Goal: Information Seeking & Learning: Learn about a topic

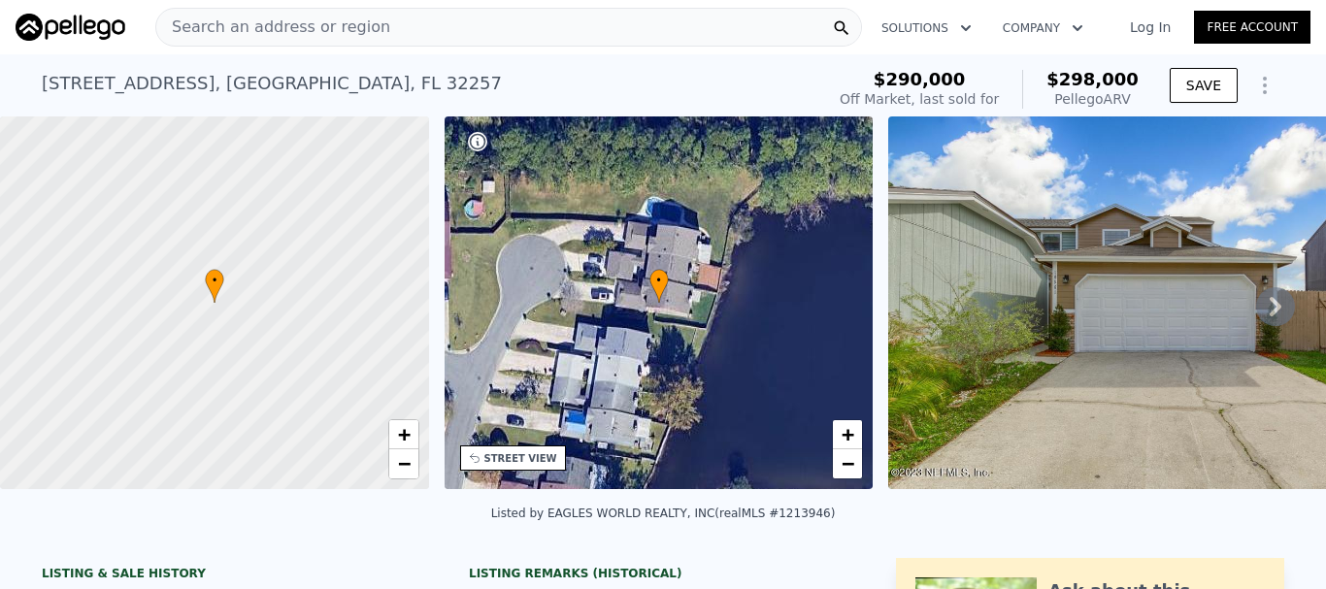
click at [1265, 304] on icon at bounding box center [1275, 306] width 39 height 39
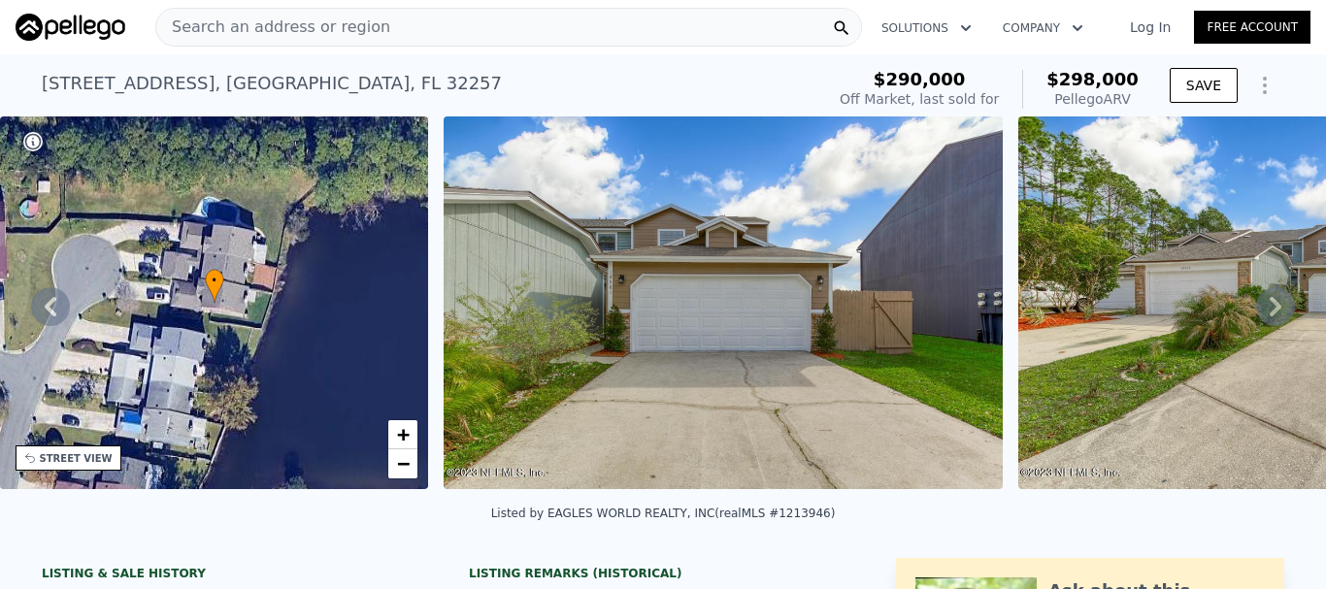
click at [1265, 304] on icon at bounding box center [1275, 306] width 39 height 39
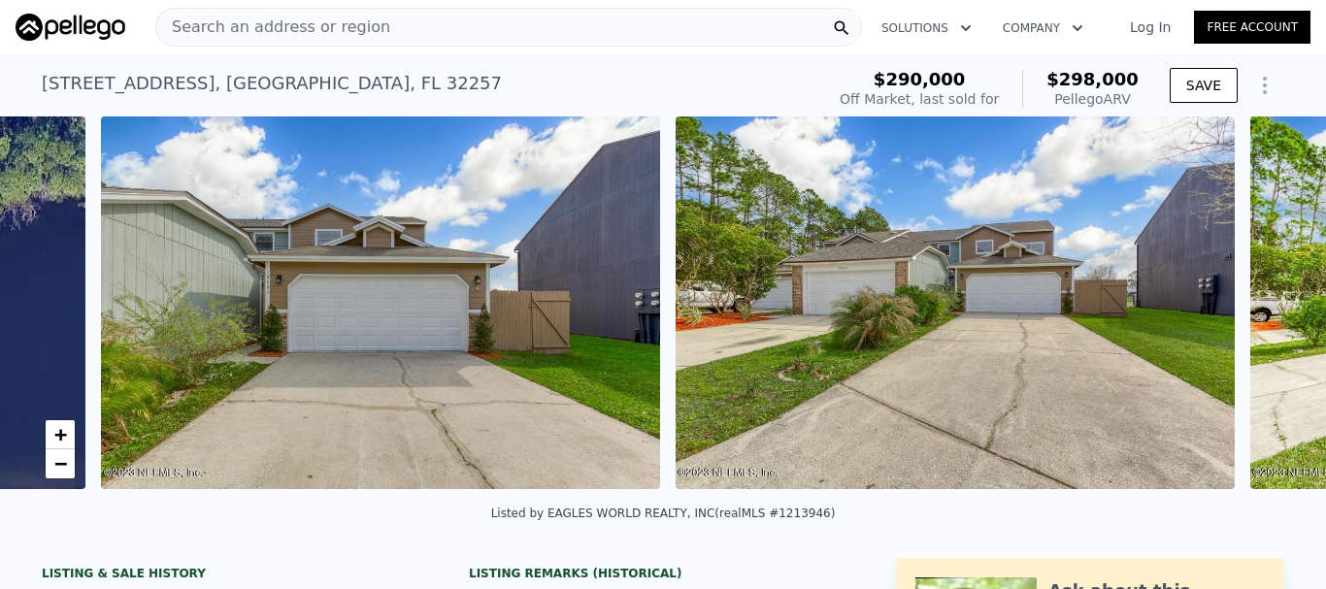
scroll to position [0, 888]
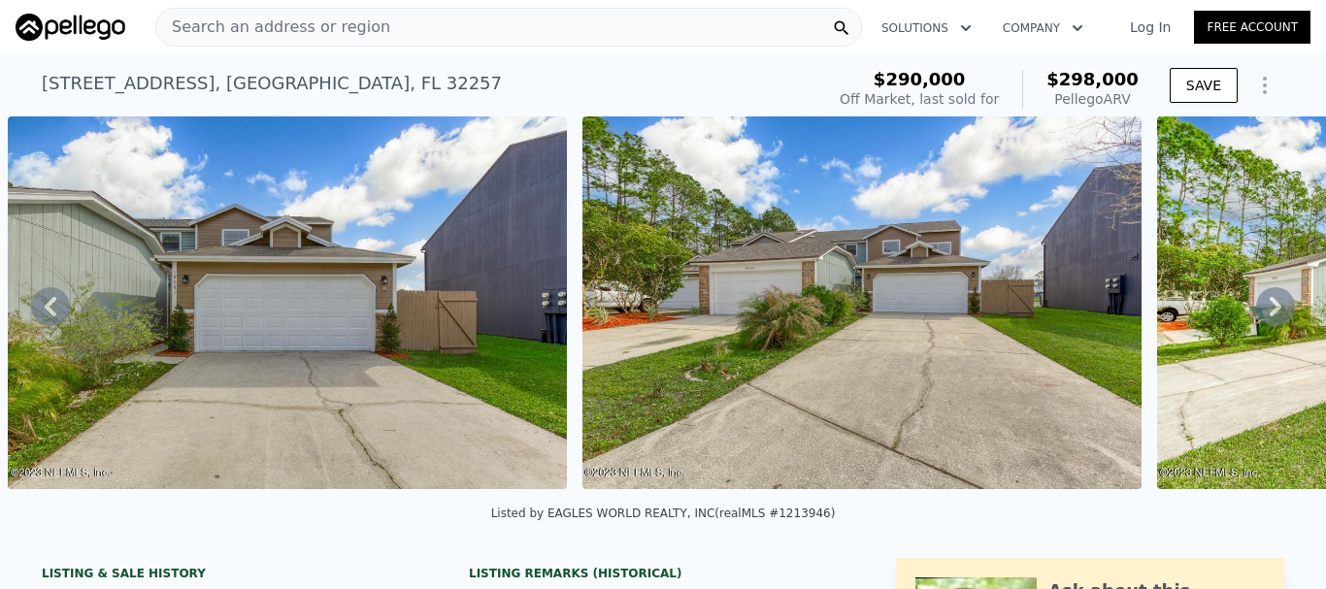
click at [1265, 304] on icon at bounding box center [1275, 306] width 39 height 39
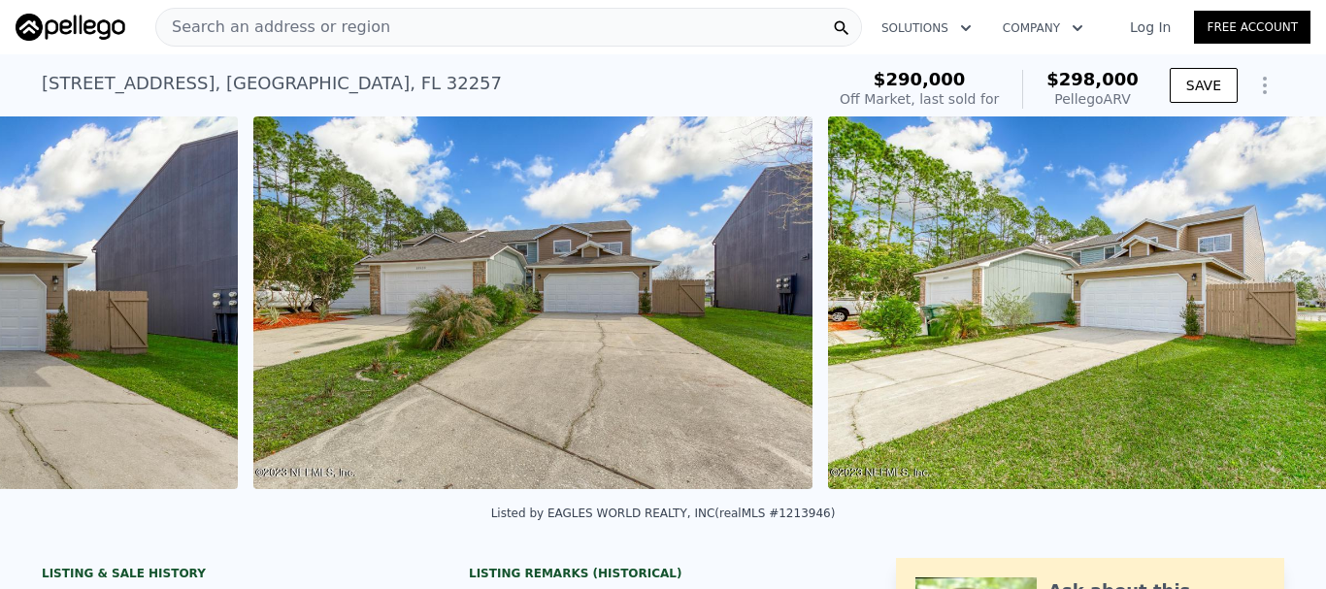
scroll to position [0, 1463]
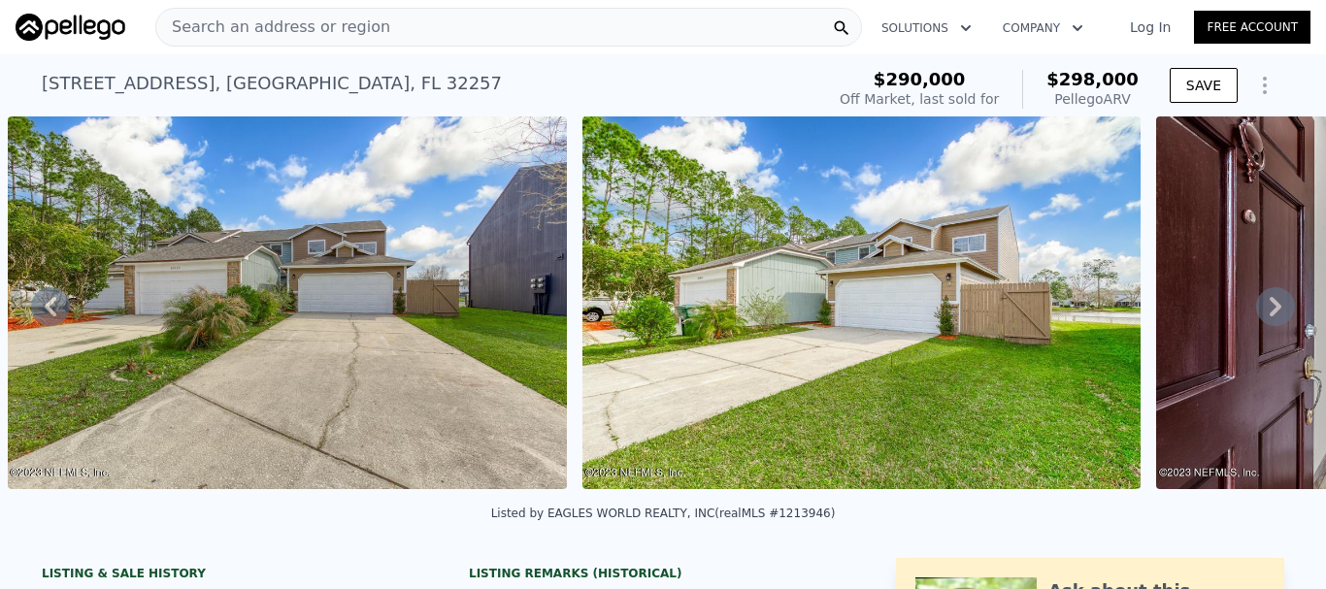
click at [1256, 314] on icon at bounding box center [1275, 306] width 39 height 39
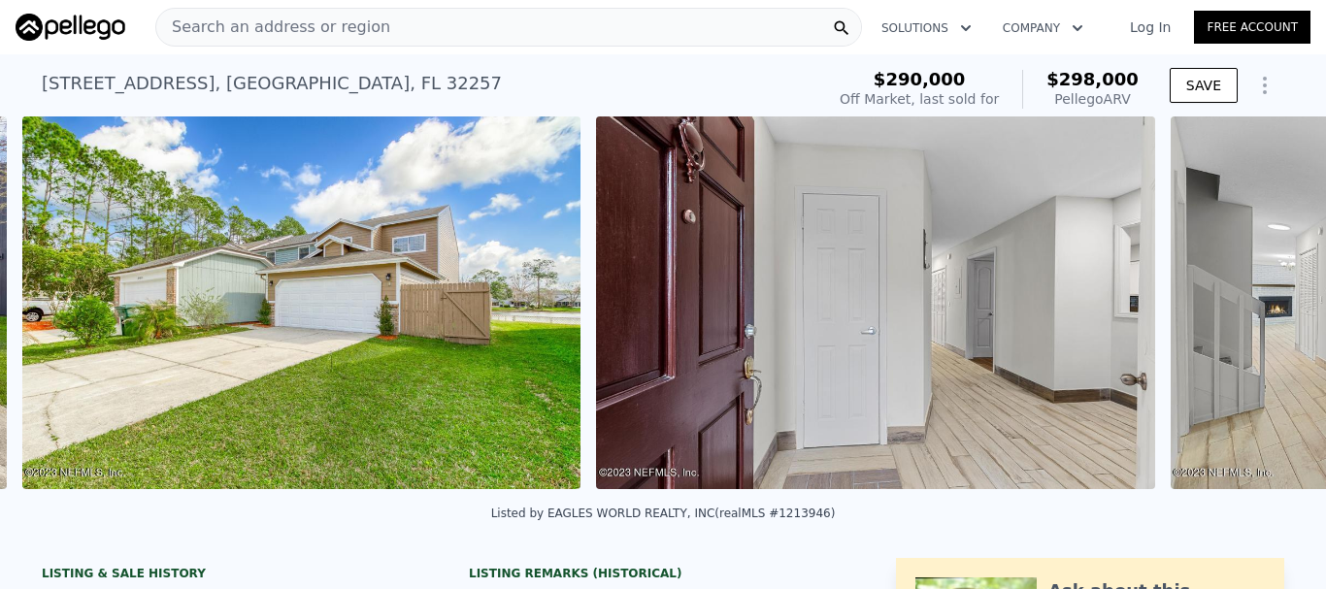
scroll to position [0, 2038]
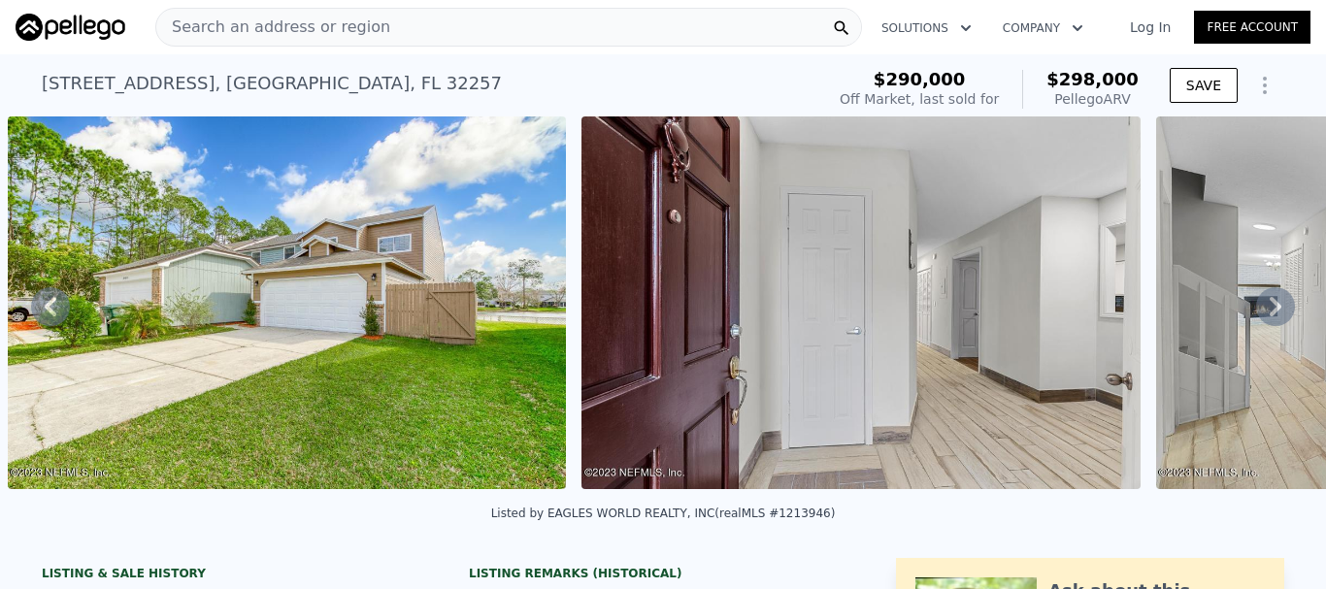
click at [1256, 314] on icon at bounding box center [1275, 306] width 39 height 39
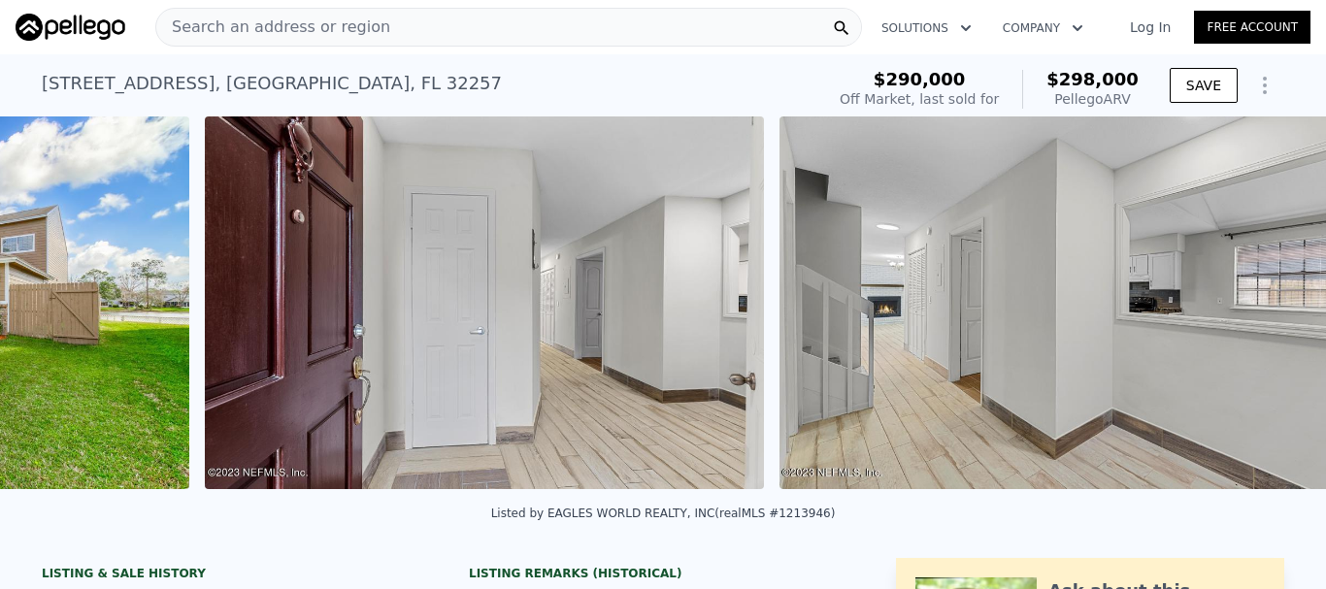
scroll to position [0, 2612]
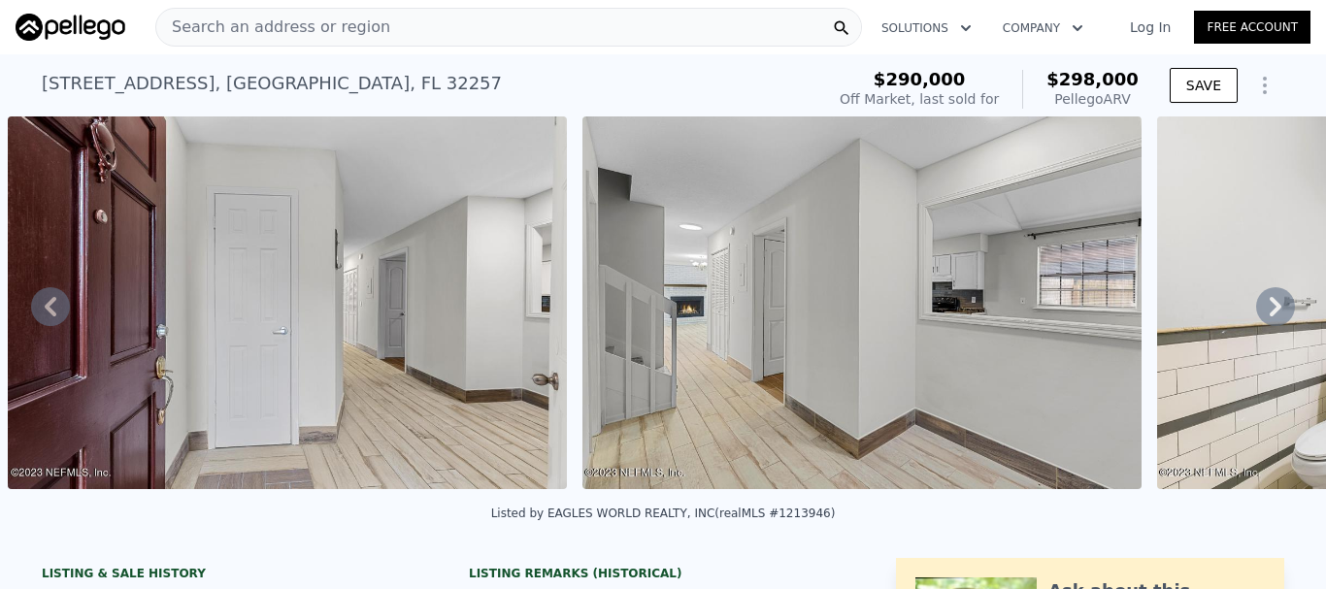
click at [1256, 314] on icon at bounding box center [1275, 306] width 39 height 39
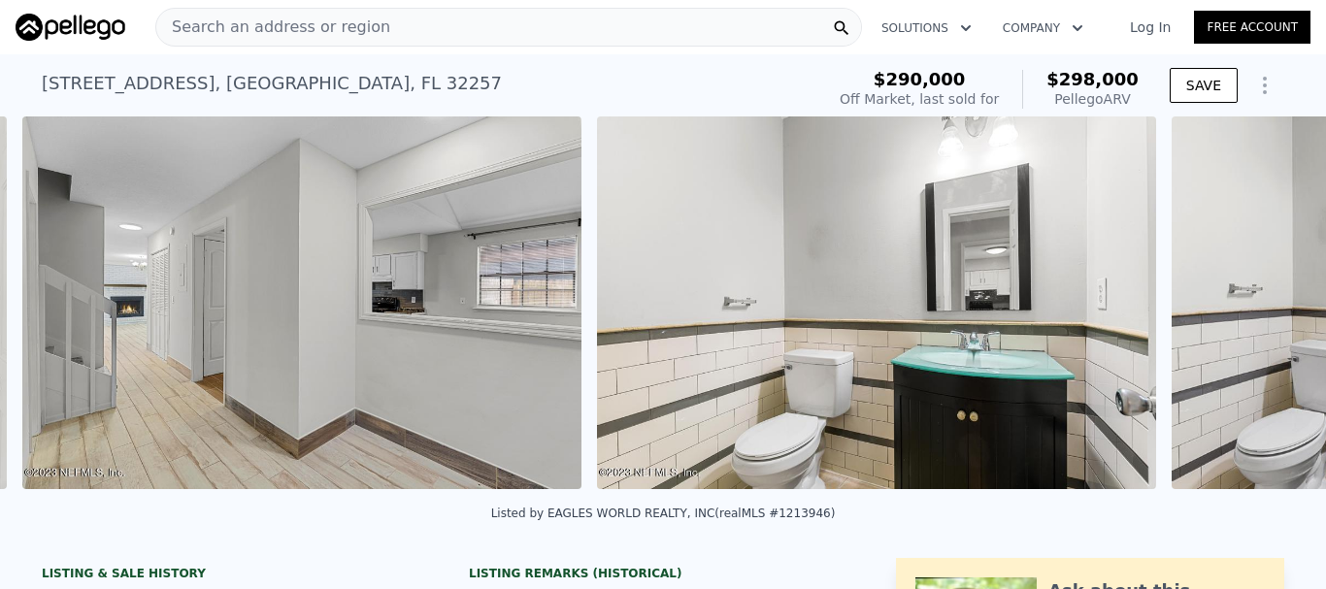
scroll to position [0, 3186]
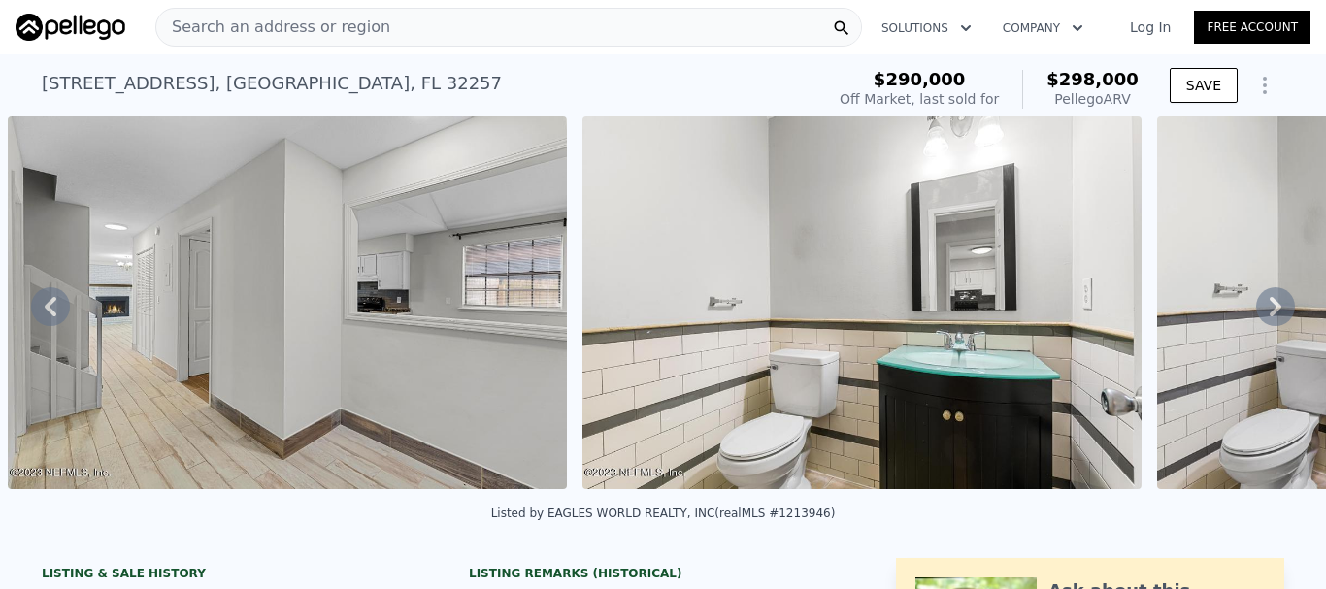
click at [1256, 314] on icon at bounding box center [1275, 306] width 39 height 39
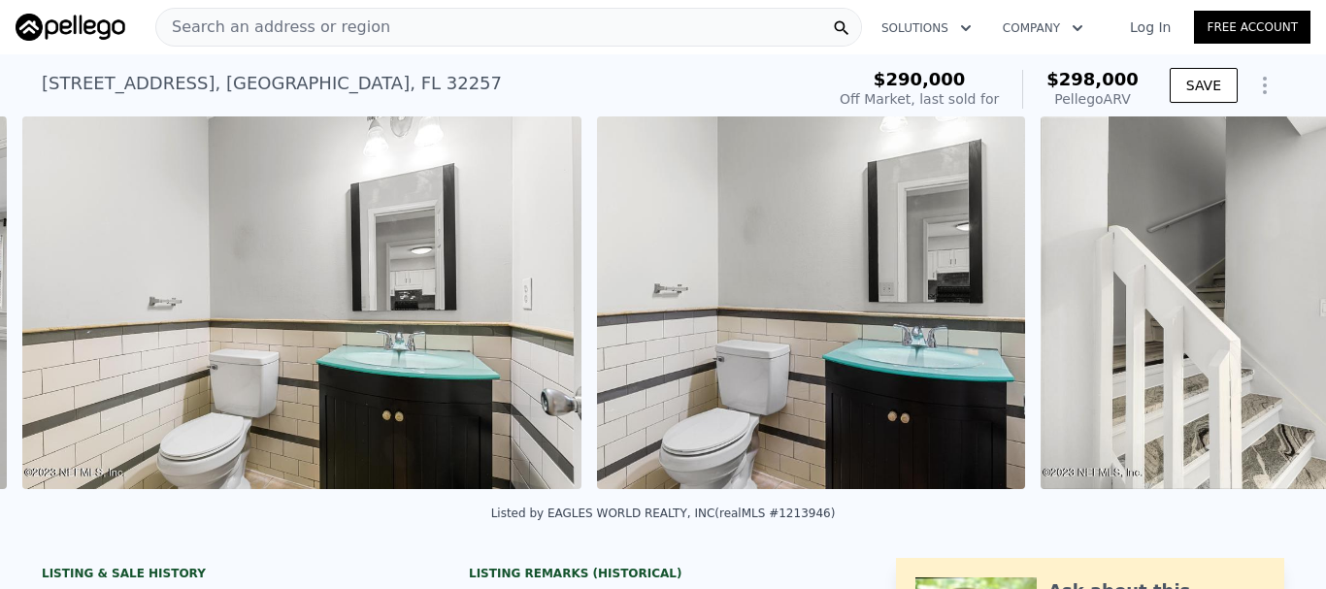
scroll to position [0, 3761]
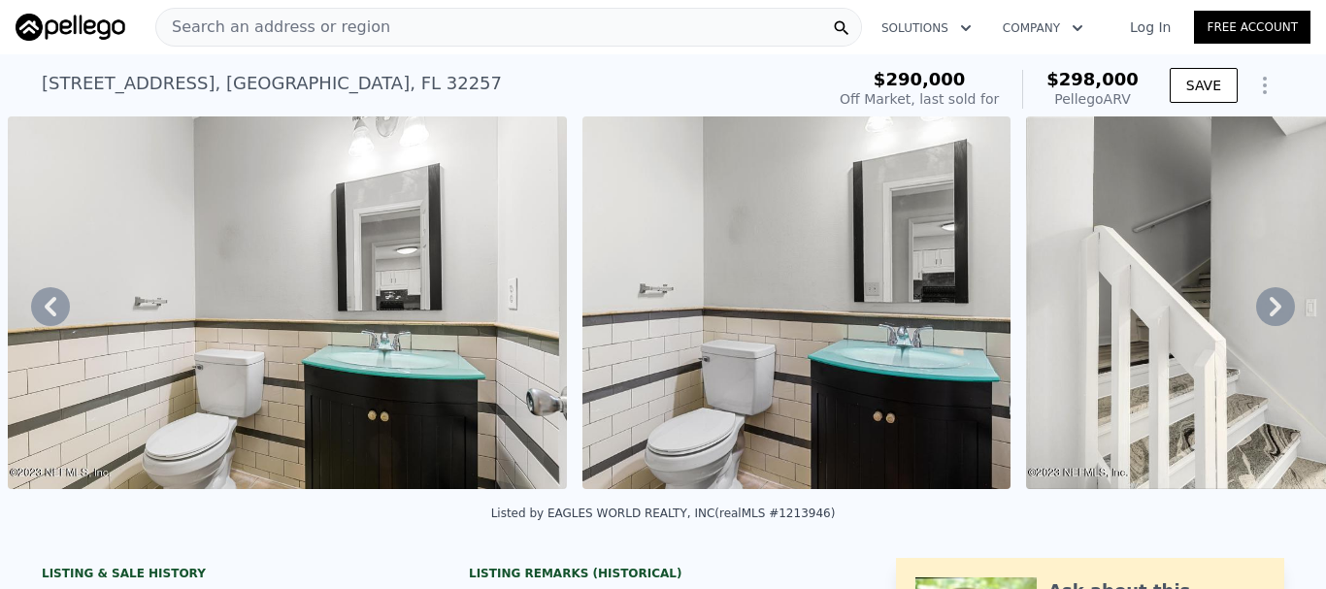
click at [1256, 314] on icon at bounding box center [1275, 306] width 39 height 39
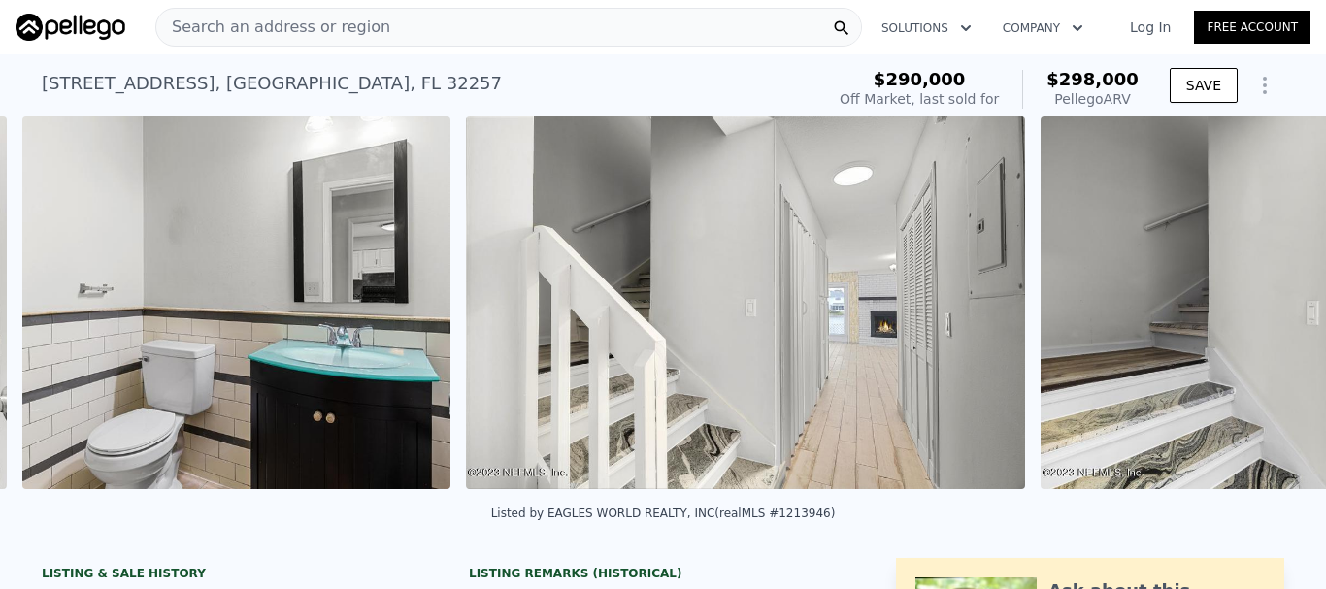
scroll to position [0, 4336]
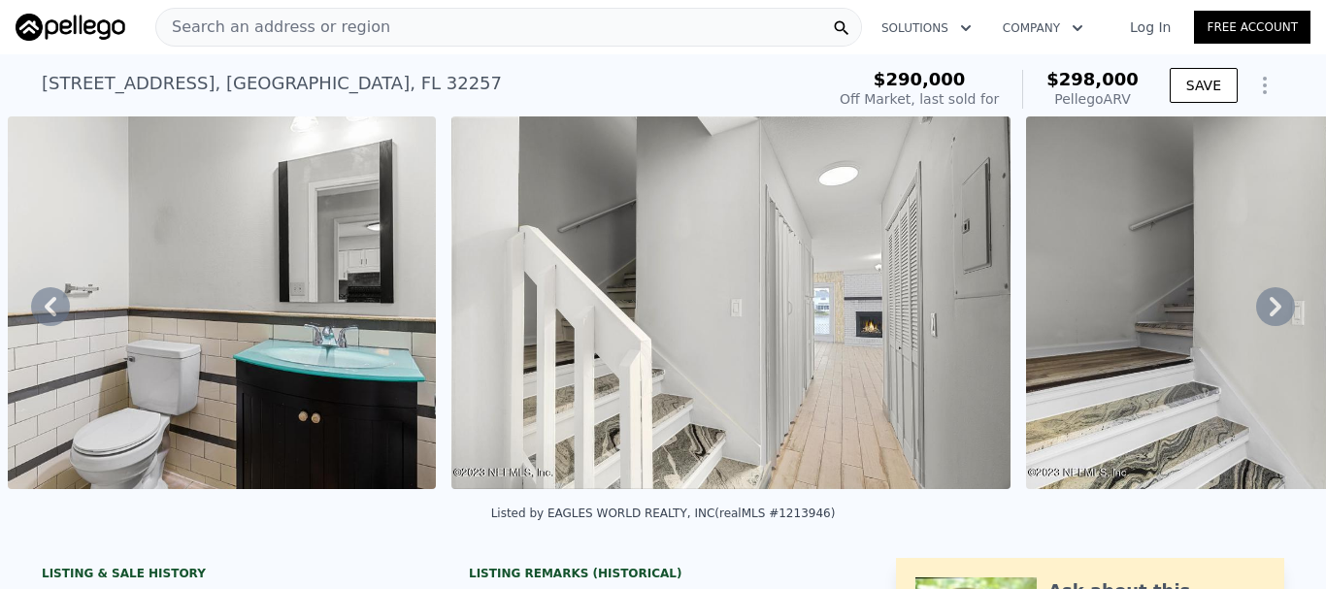
click at [1256, 314] on icon at bounding box center [1275, 306] width 39 height 39
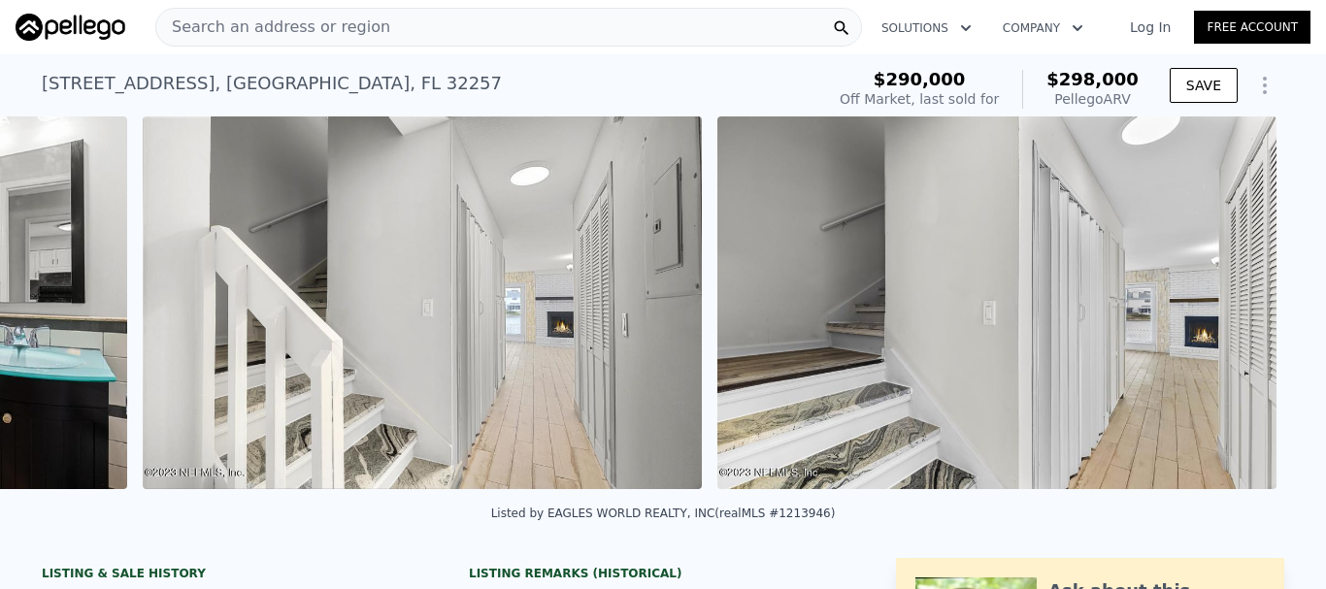
scroll to position [0, 4780]
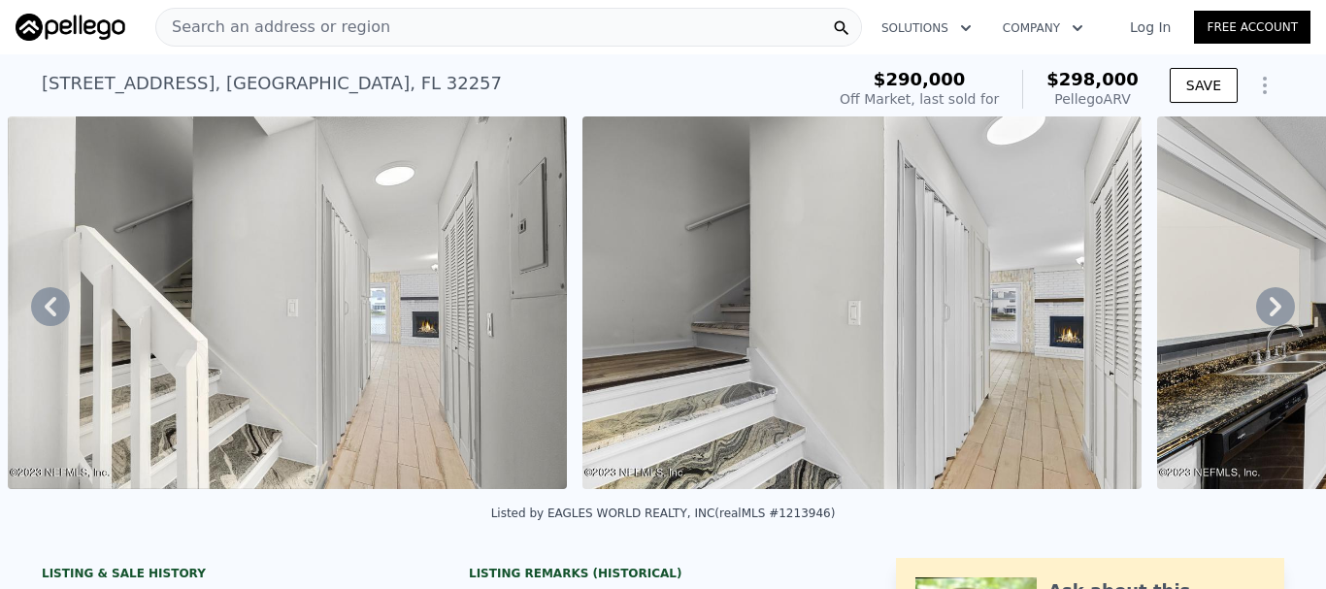
click at [1256, 314] on icon at bounding box center [1275, 306] width 39 height 39
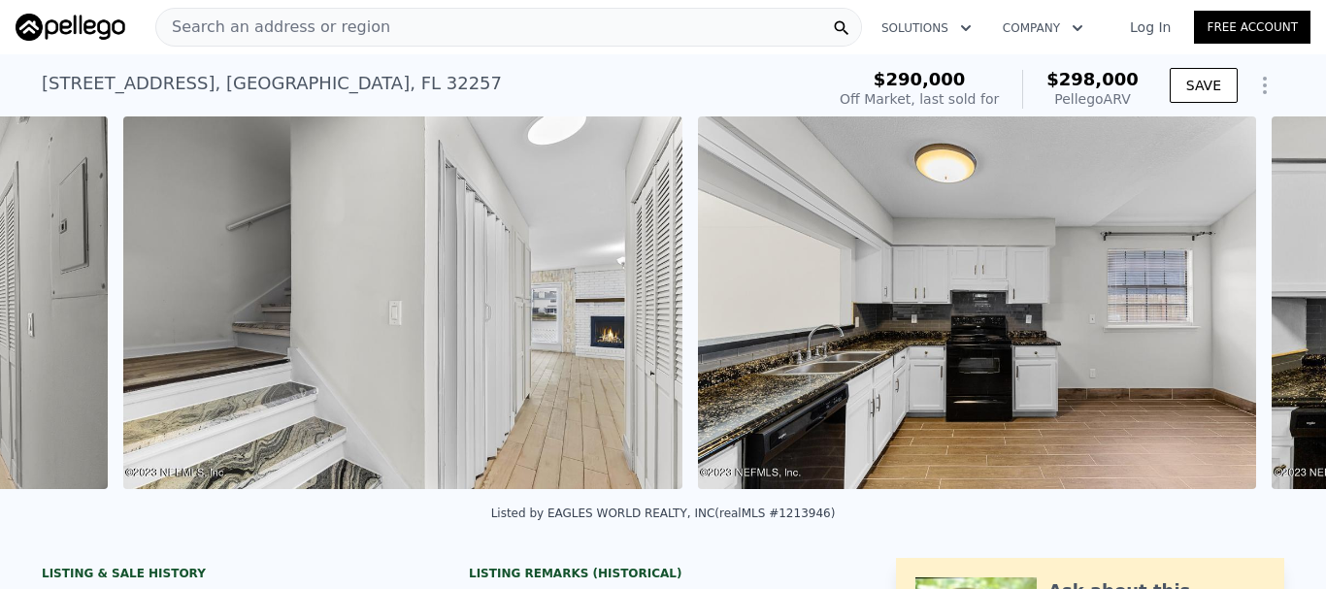
scroll to position [0, 5354]
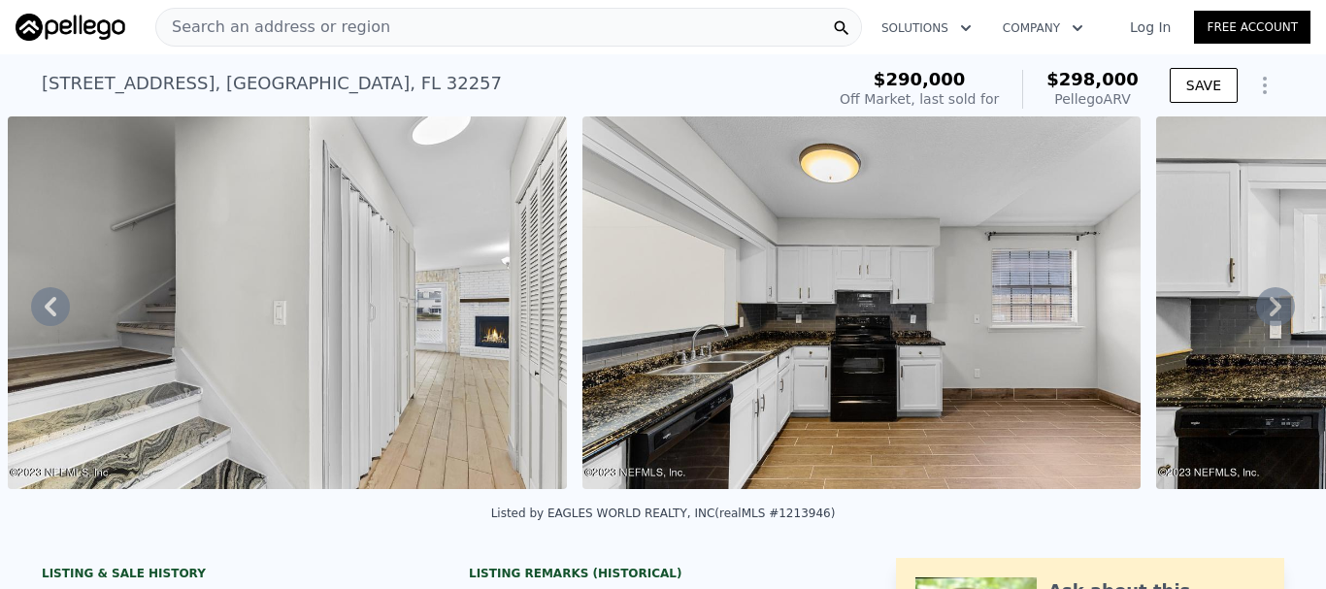
click at [1256, 314] on icon at bounding box center [1275, 306] width 39 height 39
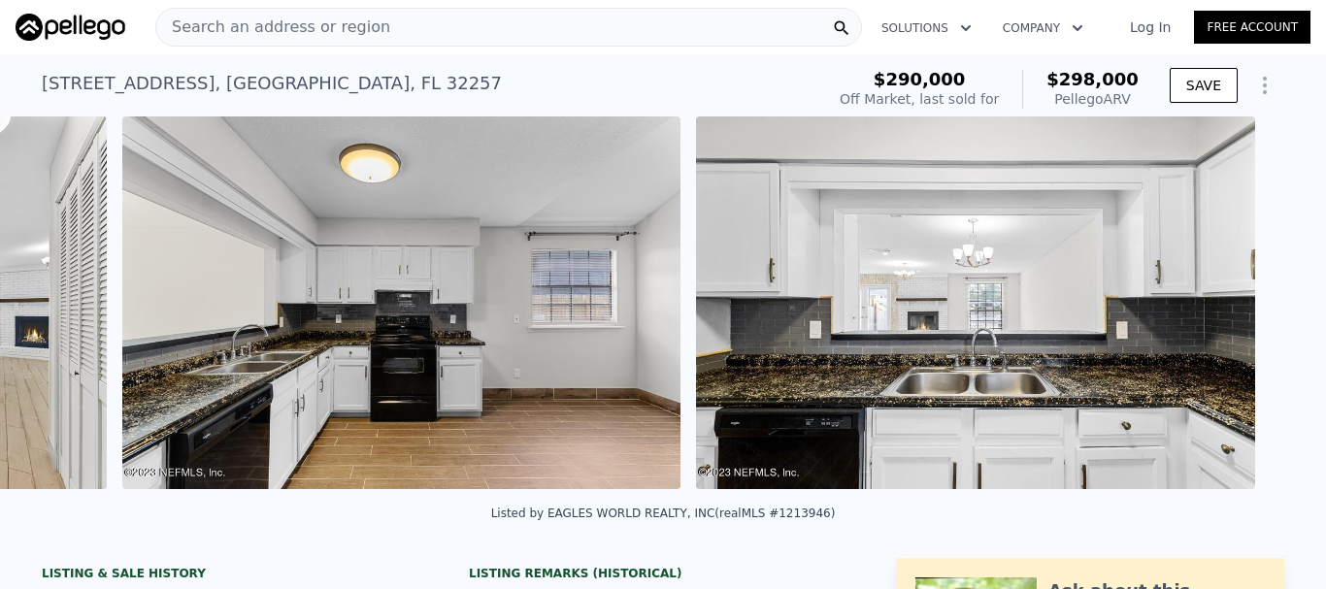
scroll to position [0, 5929]
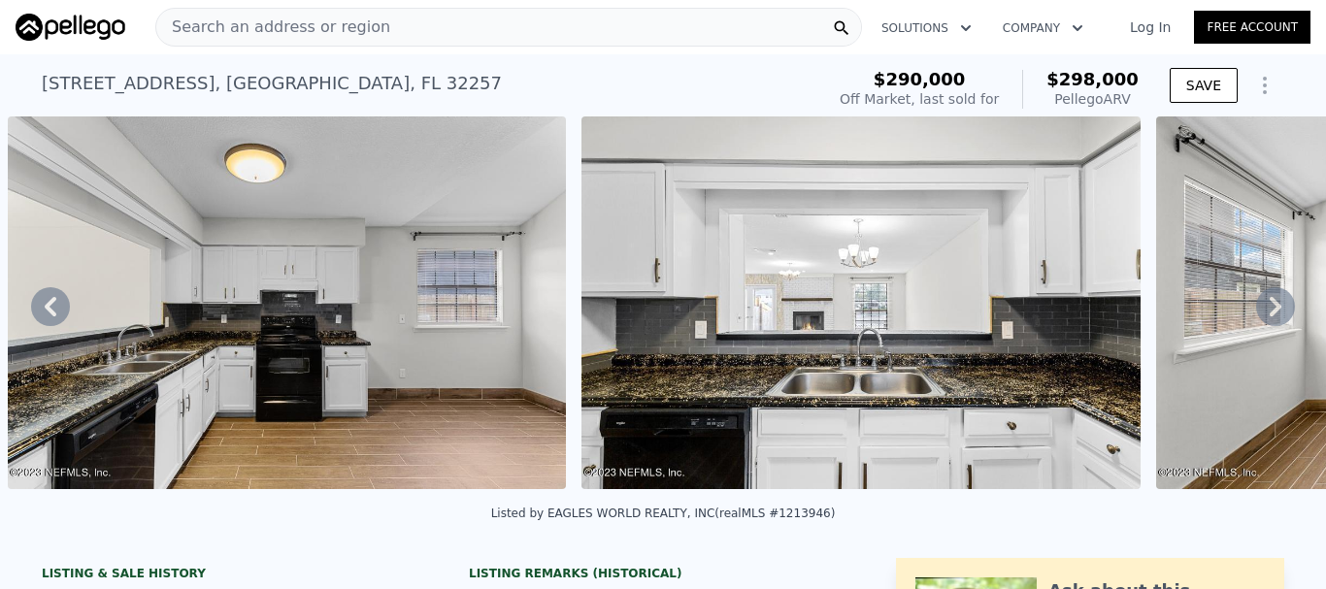
click at [1256, 314] on icon at bounding box center [1275, 306] width 39 height 39
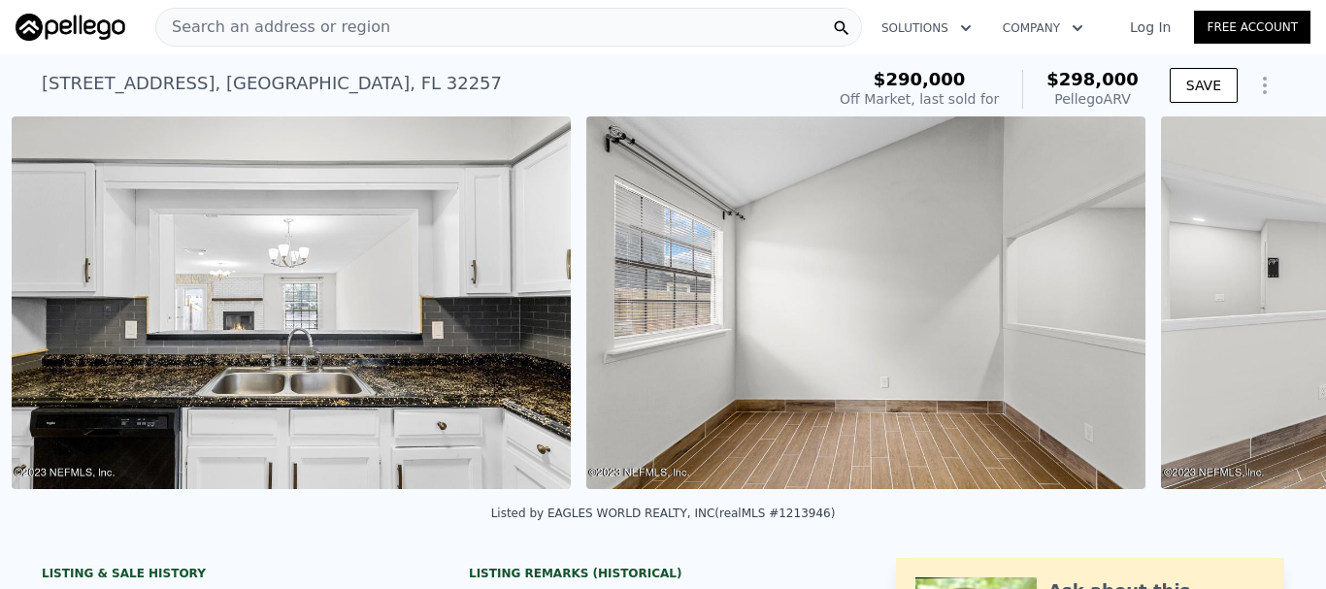
scroll to position [0, 6503]
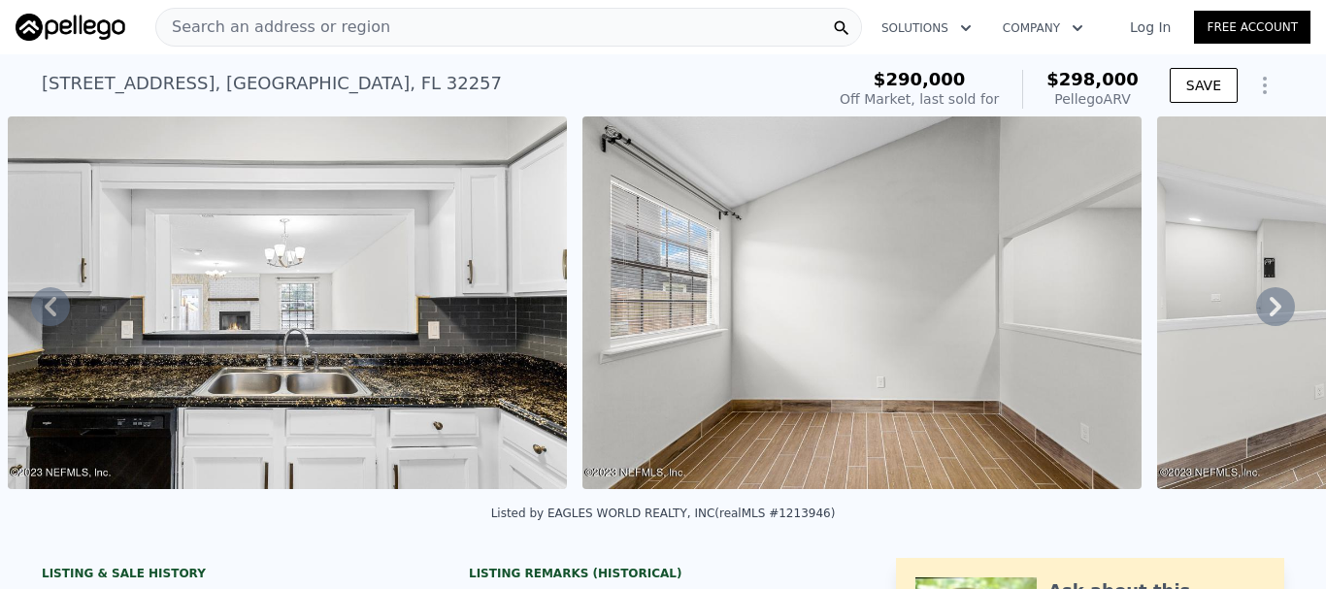
click at [1256, 314] on icon at bounding box center [1275, 306] width 39 height 39
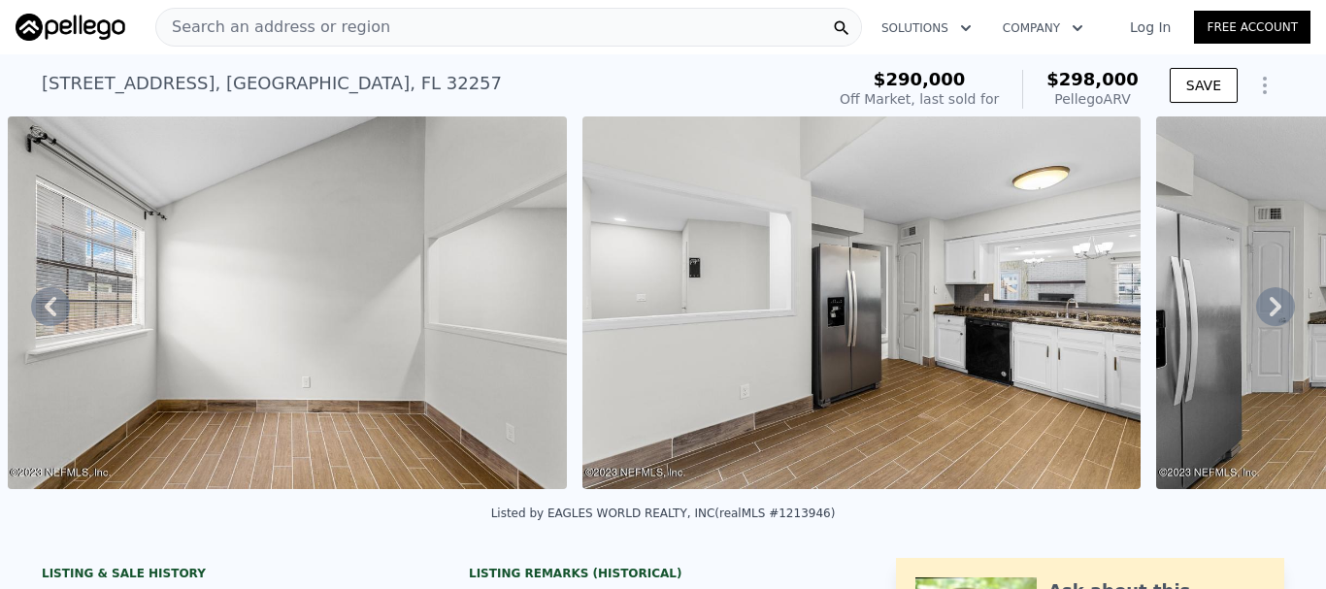
click at [1256, 314] on icon at bounding box center [1275, 306] width 39 height 39
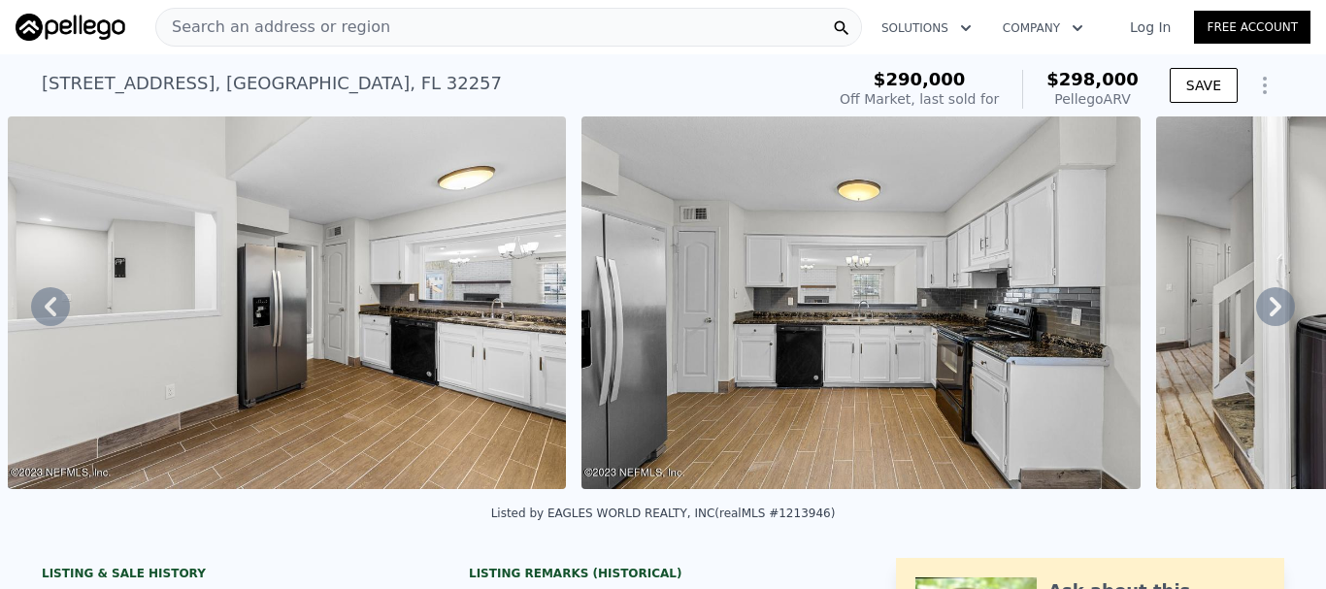
click at [1256, 314] on icon at bounding box center [1275, 306] width 39 height 39
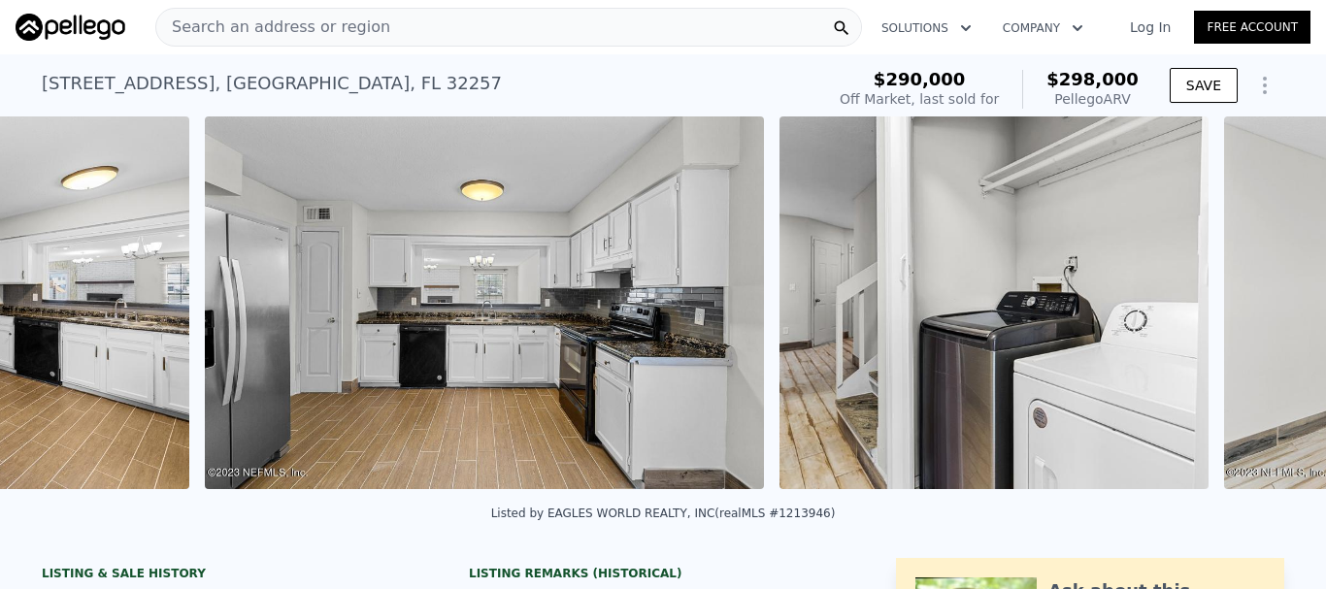
scroll to position [0, 8226]
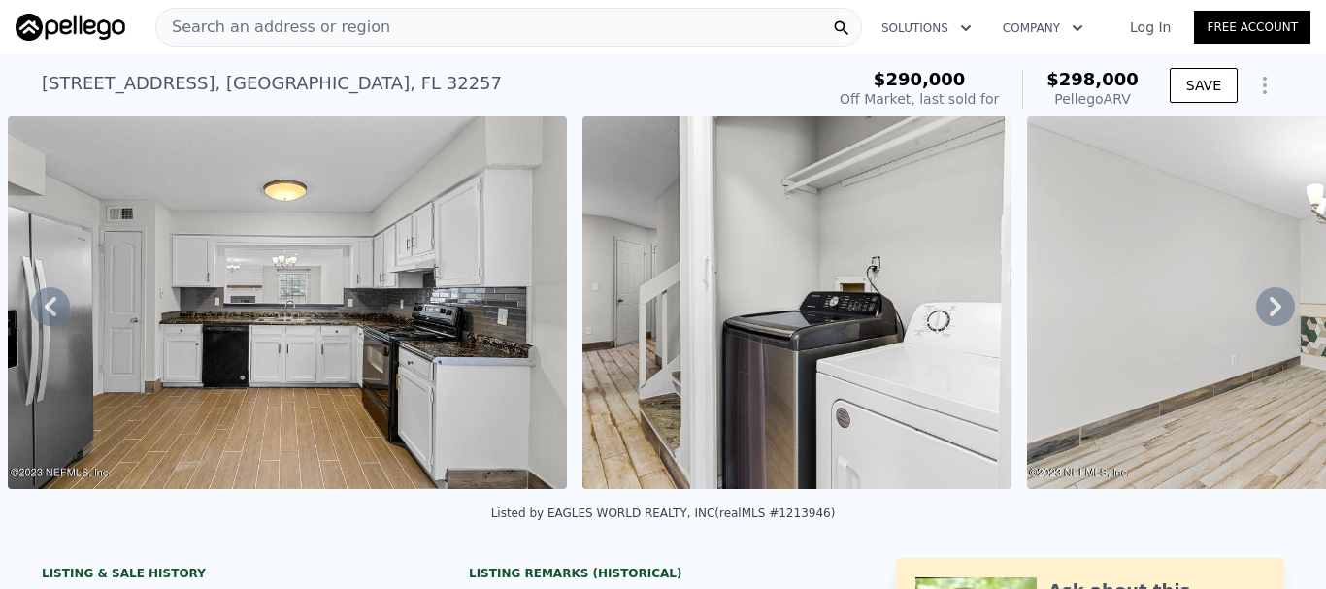
click at [1256, 314] on icon at bounding box center [1275, 306] width 39 height 39
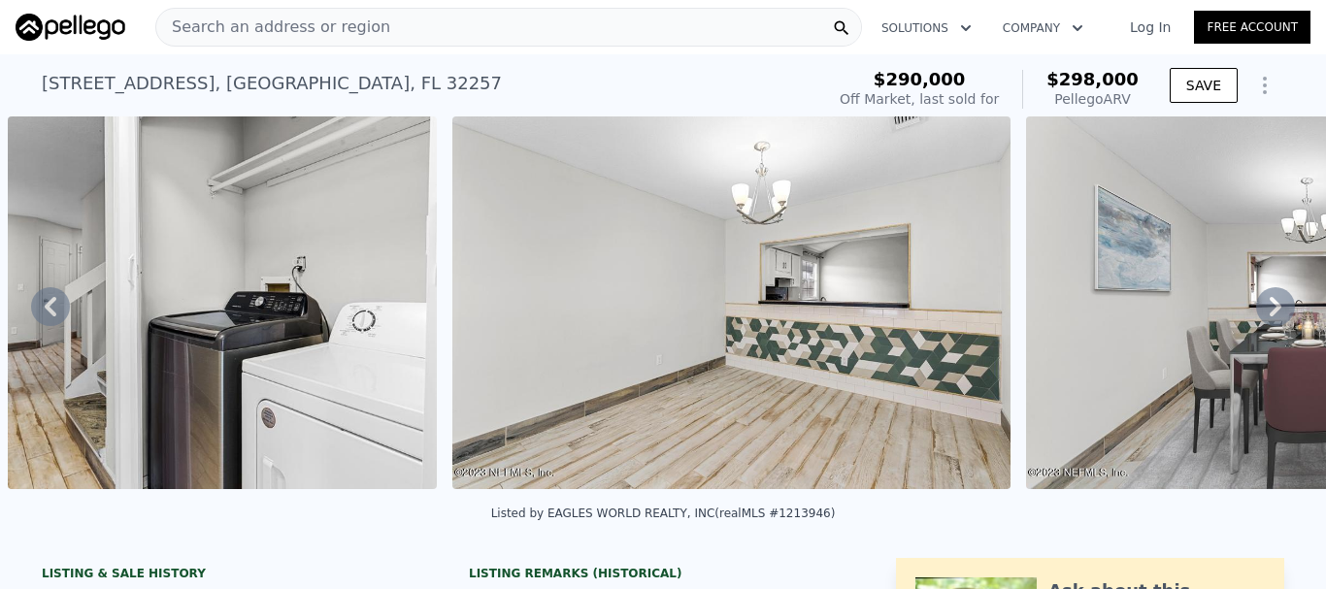
click at [1256, 314] on icon at bounding box center [1275, 306] width 39 height 39
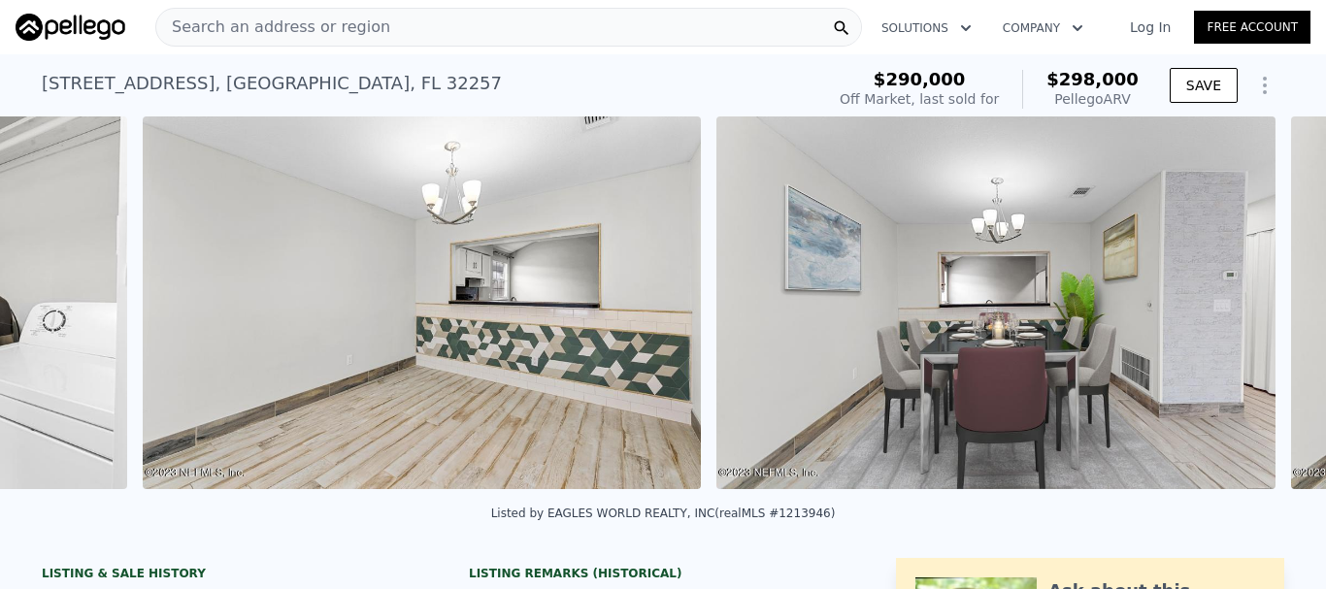
scroll to position [0, 9246]
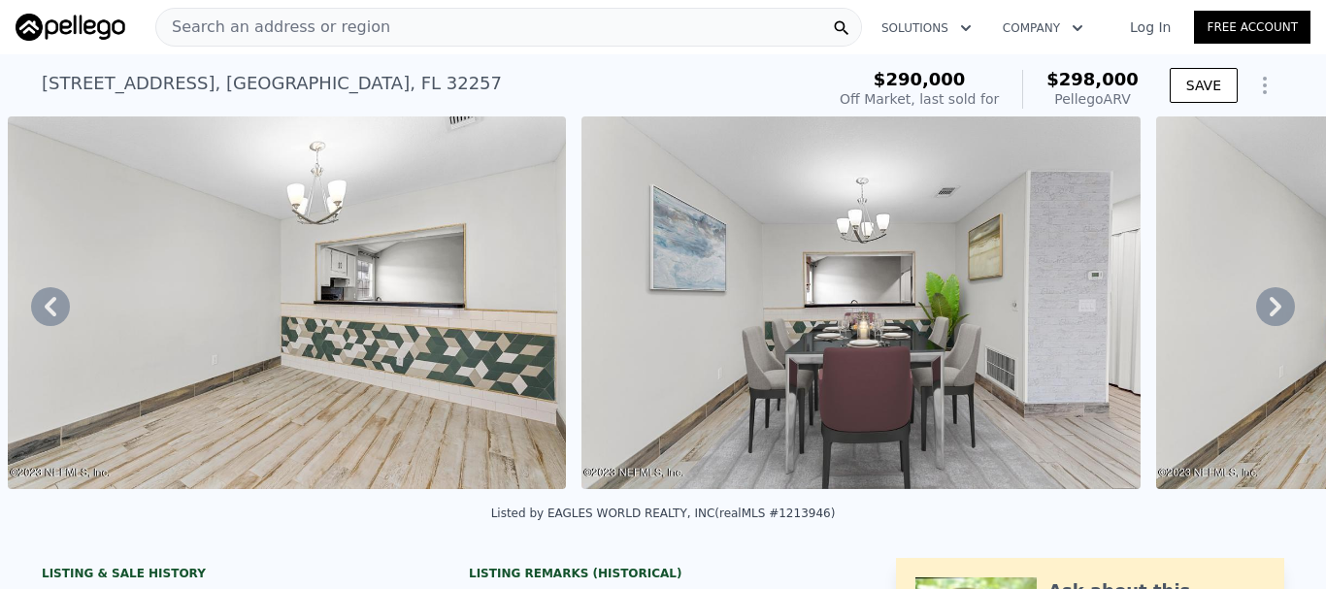
click at [1256, 314] on icon at bounding box center [1275, 306] width 39 height 39
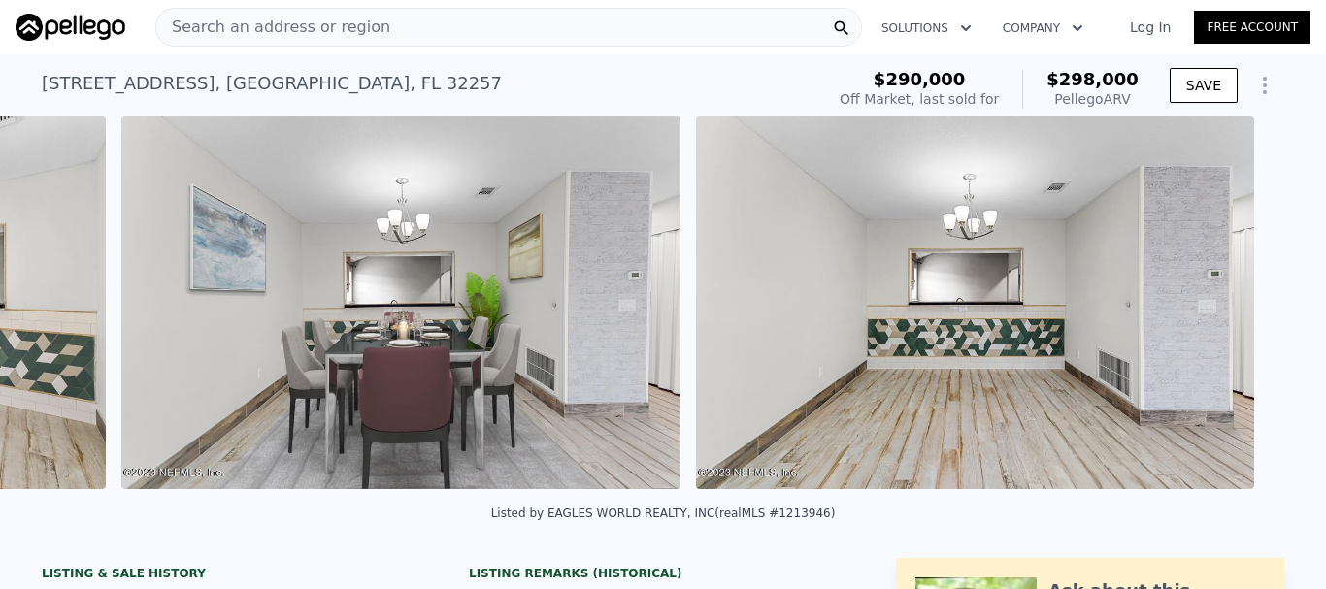
scroll to position [0, 9819]
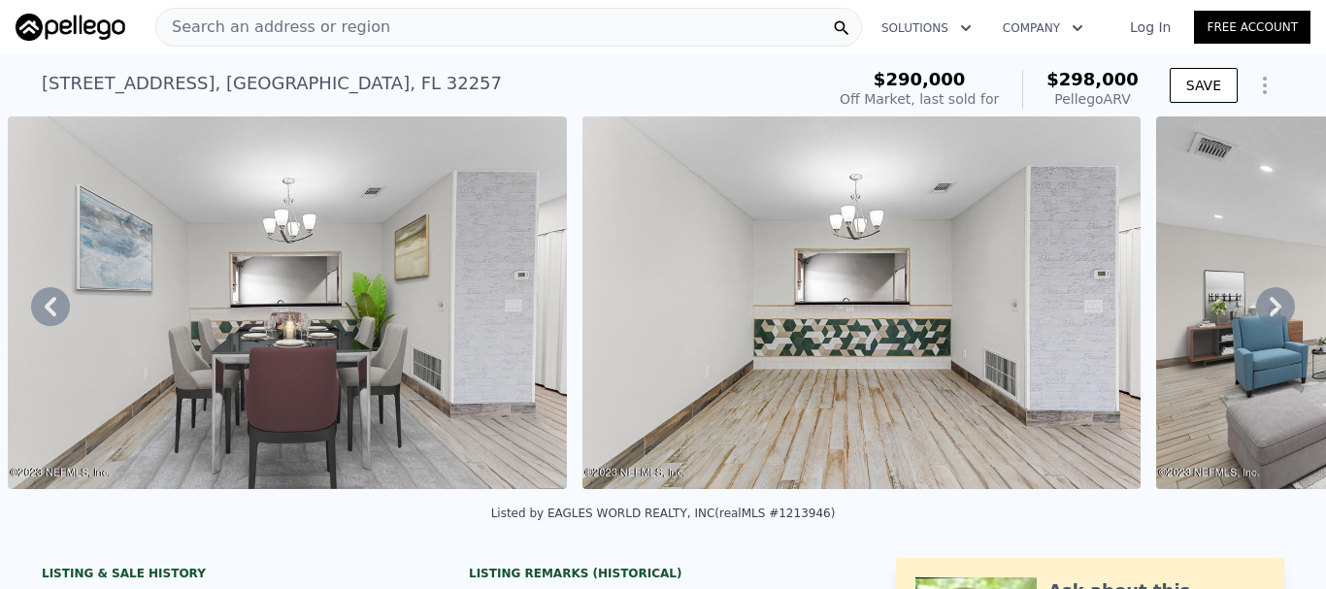
click at [1256, 314] on icon at bounding box center [1275, 306] width 39 height 39
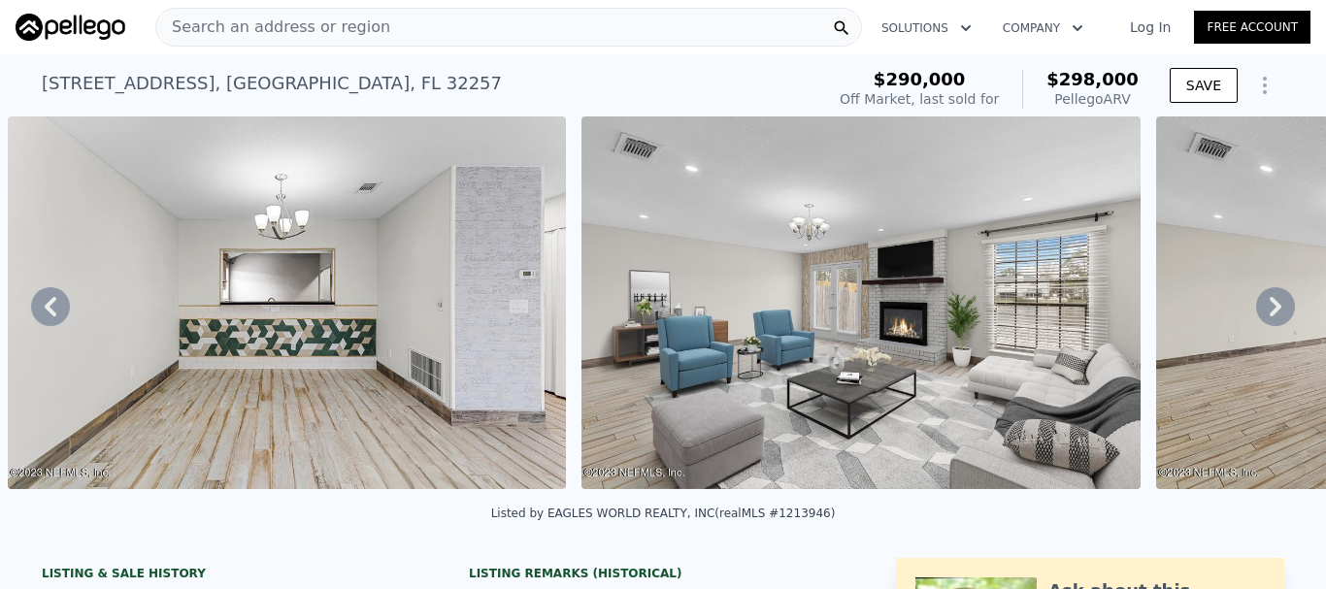
click at [1256, 314] on icon at bounding box center [1275, 306] width 39 height 39
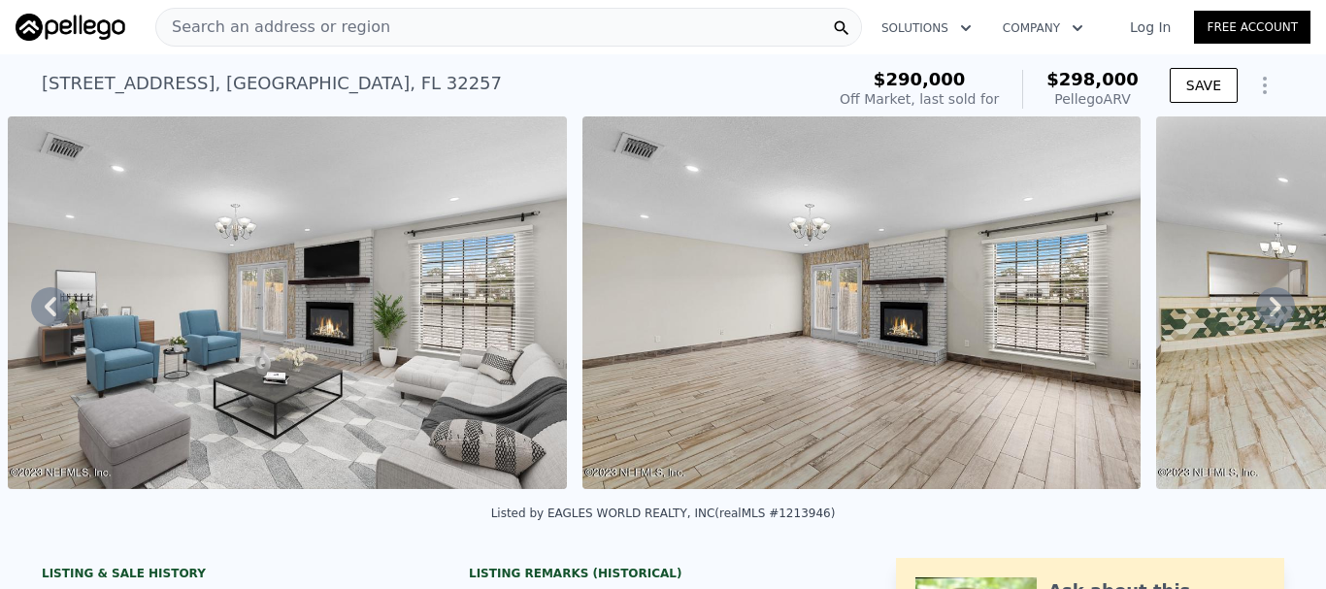
click at [1256, 314] on icon at bounding box center [1275, 306] width 39 height 39
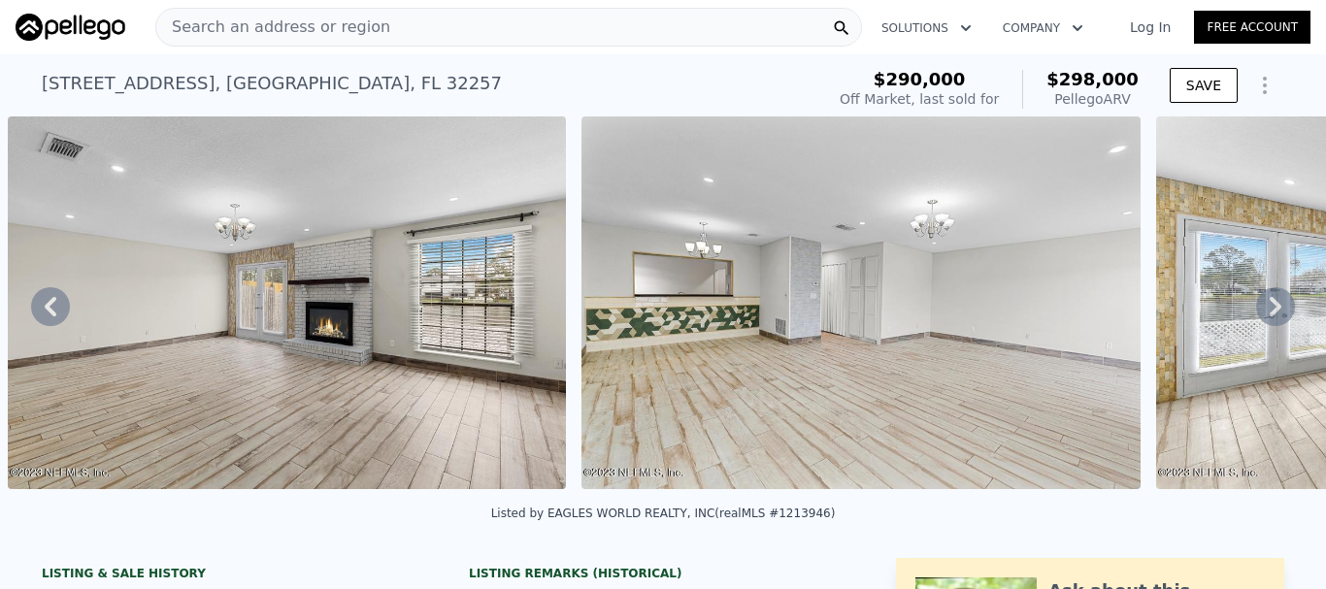
click at [1256, 314] on icon at bounding box center [1275, 306] width 39 height 39
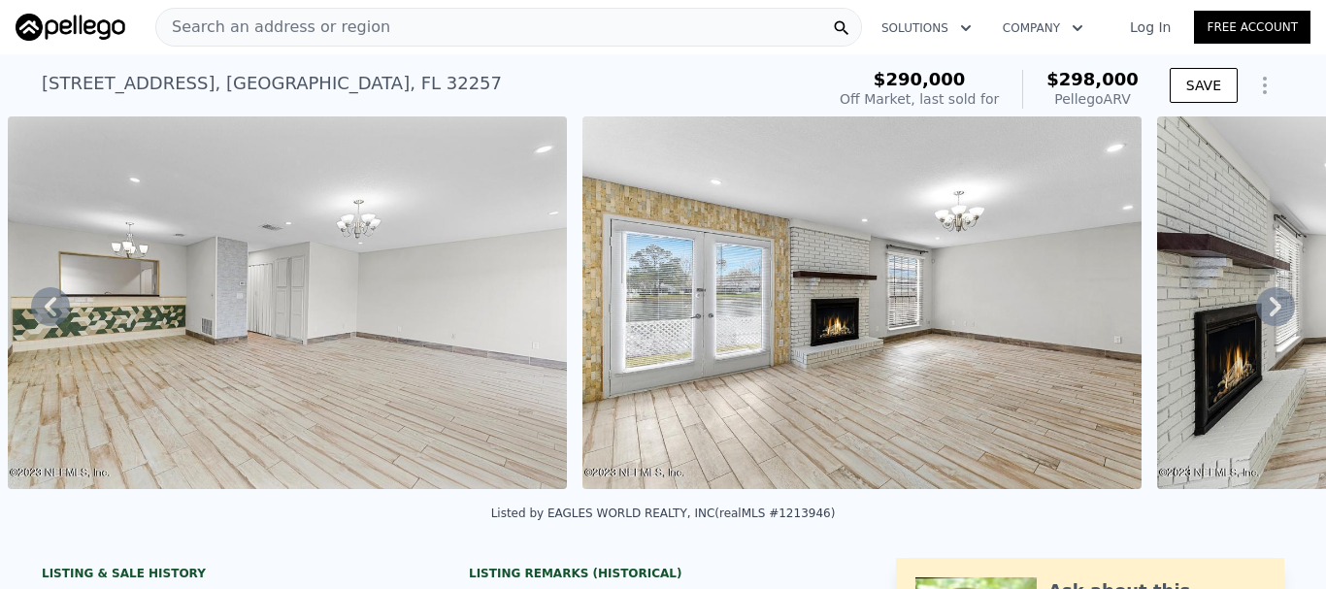
click at [1256, 314] on icon at bounding box center [1275, 306] width 39 height 39
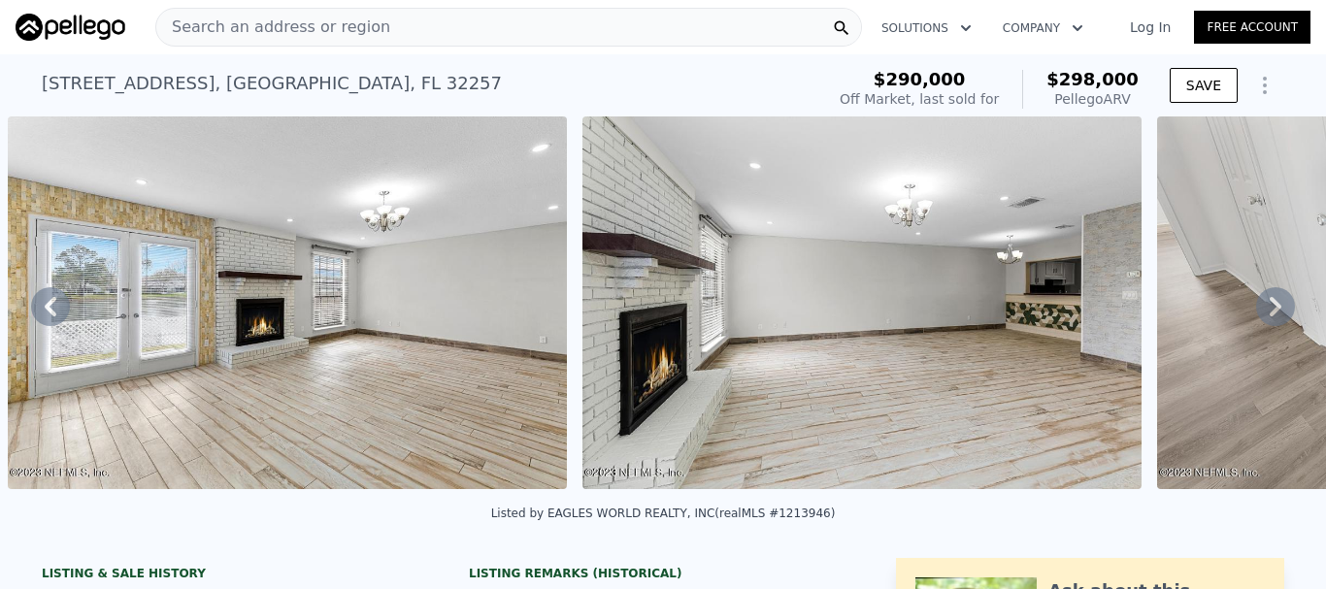
click at [1256, 314] on icon at bounding box center [1275, 306] width 39 height 39
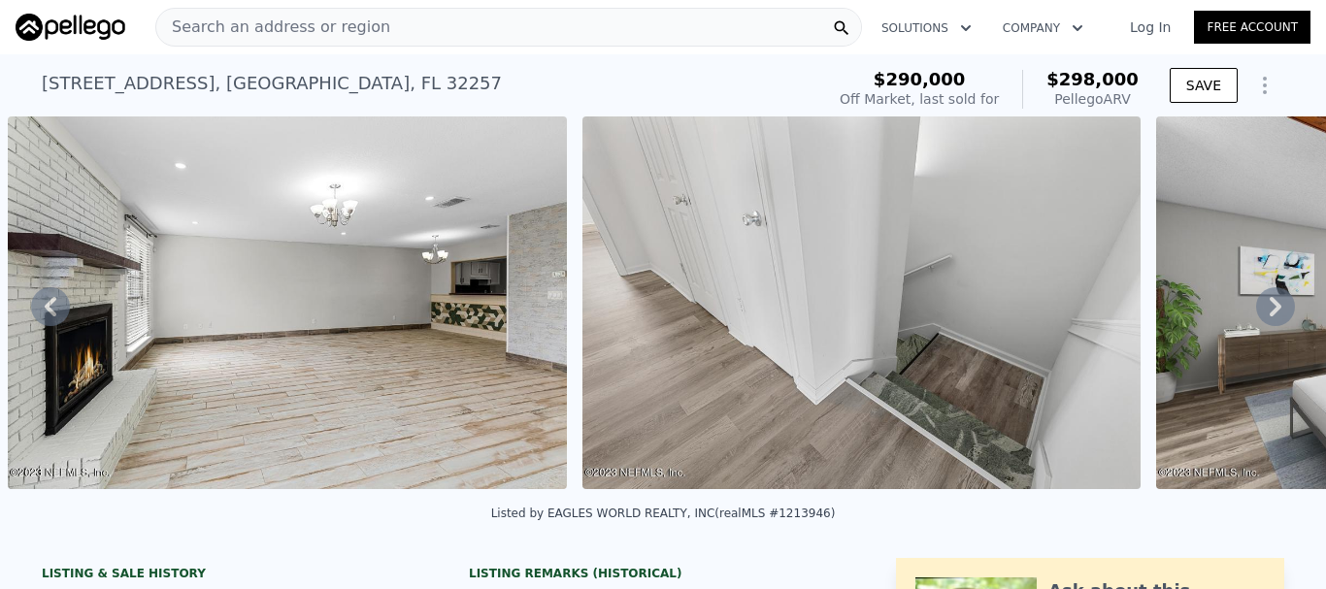
click at [1256, 314] on icon at bounding box center [1275, 306] width 39 height 39
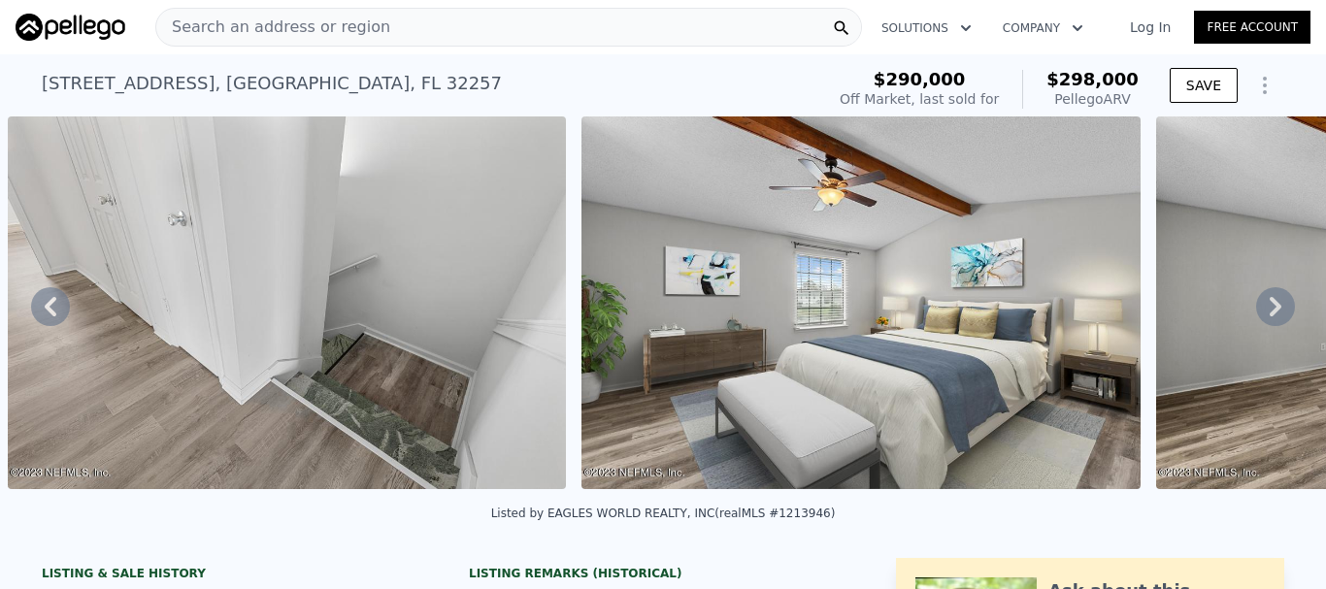
click at [1256, 314] on icon at bounding box center [1275, 306] width 39 height 39
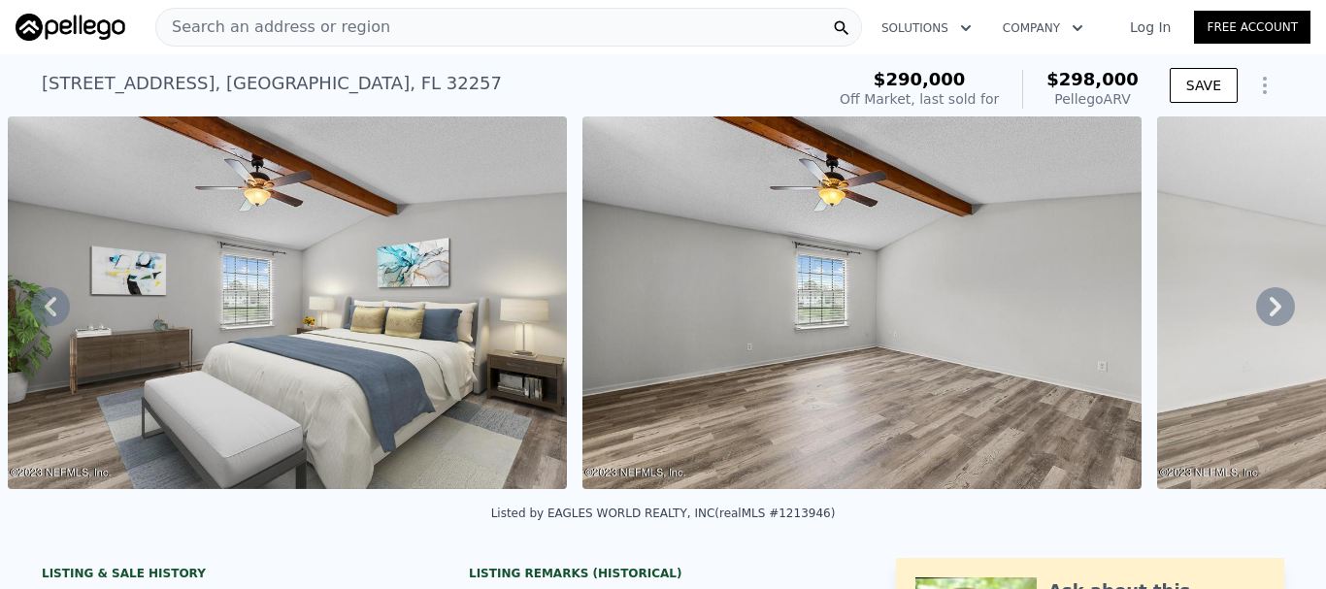
click at [1256, 314] on icon at bounding box center [1275, 306] width 39 height 39
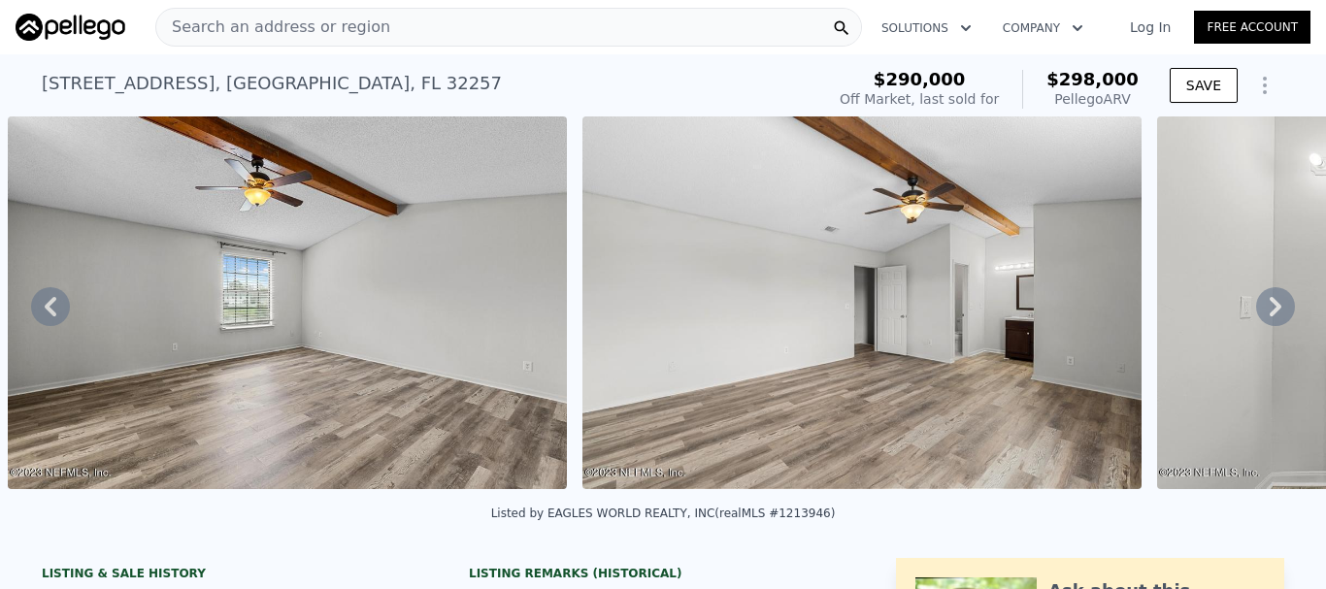
click at [1256, 314] on icon at bounding box center [1275, 306] width 39 height 39
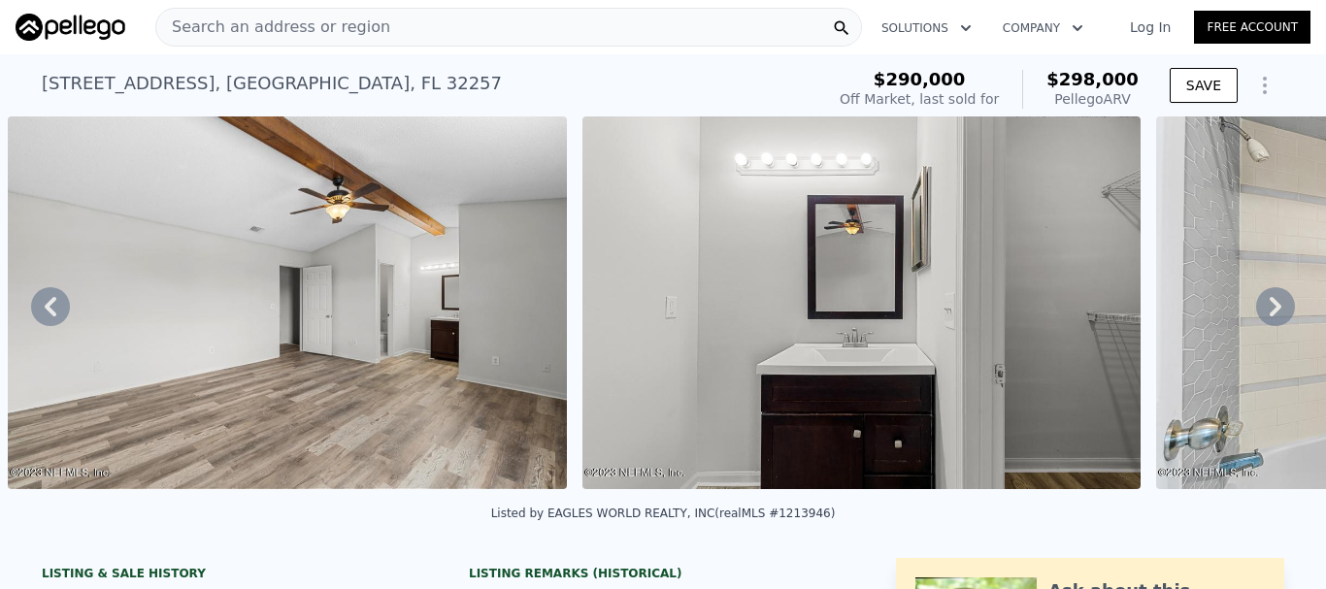
click at [1256, 314] on icon at bounding box center [1275, 306] width 39 height 39
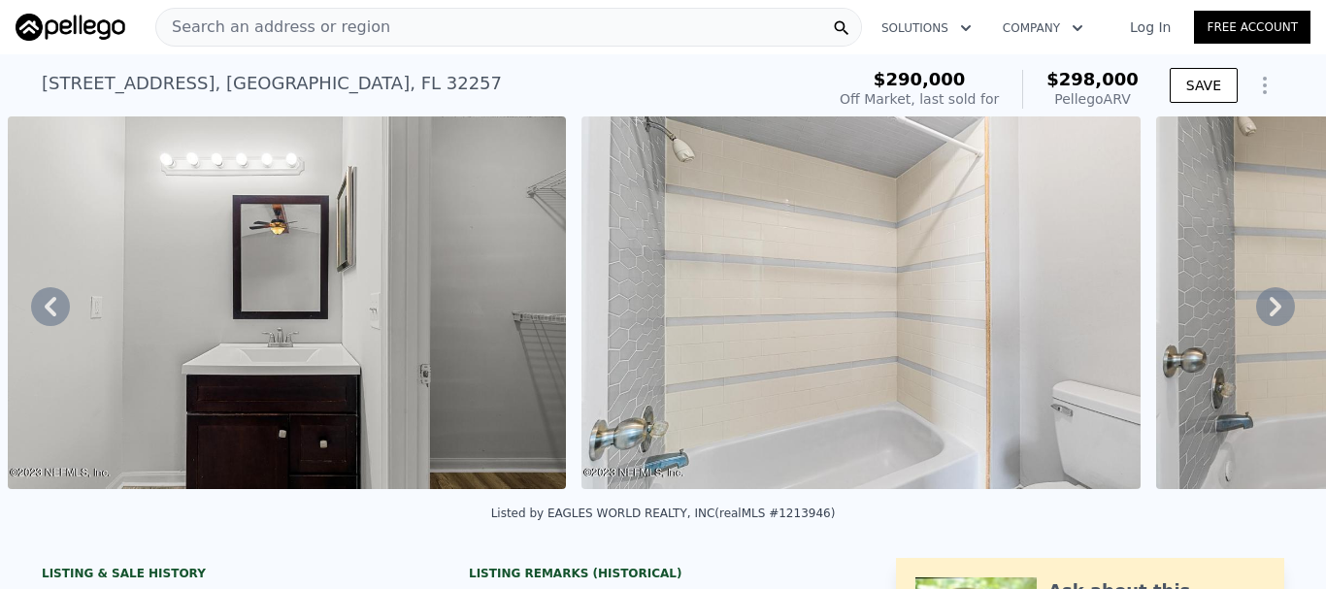
click at [1256, 314] on icon at bounding box center [1275, 306] width 39 height 39
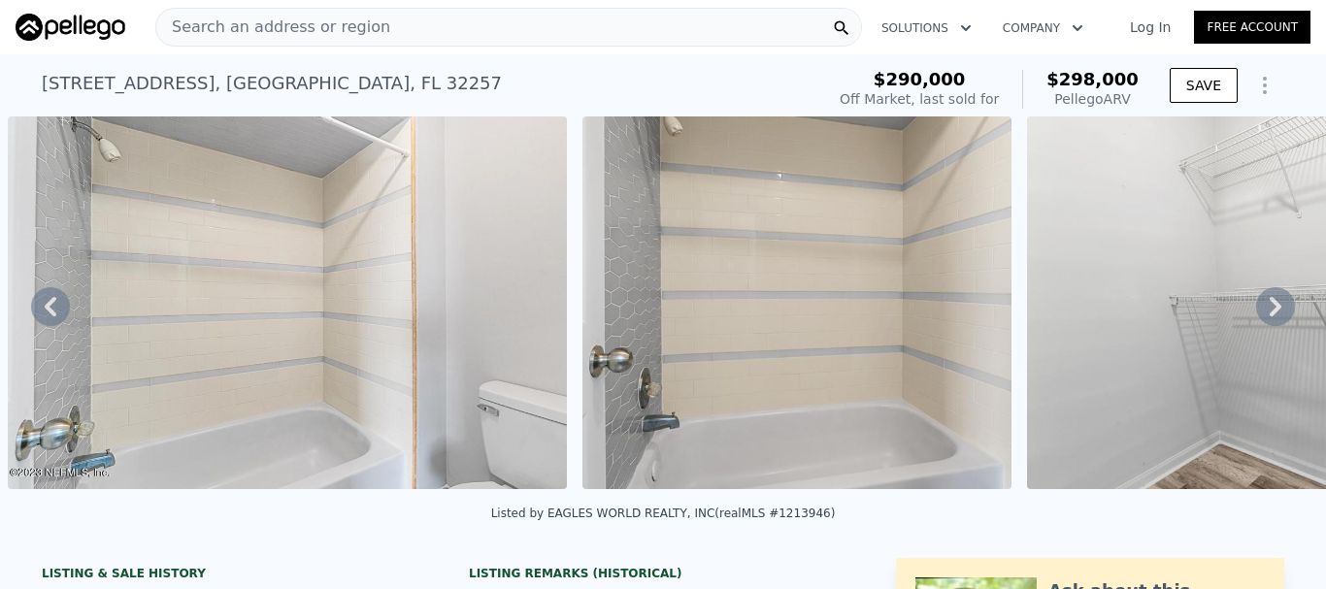
click at [1256, 314] on icon at bounding box center [1275, 306] width 39 height 39
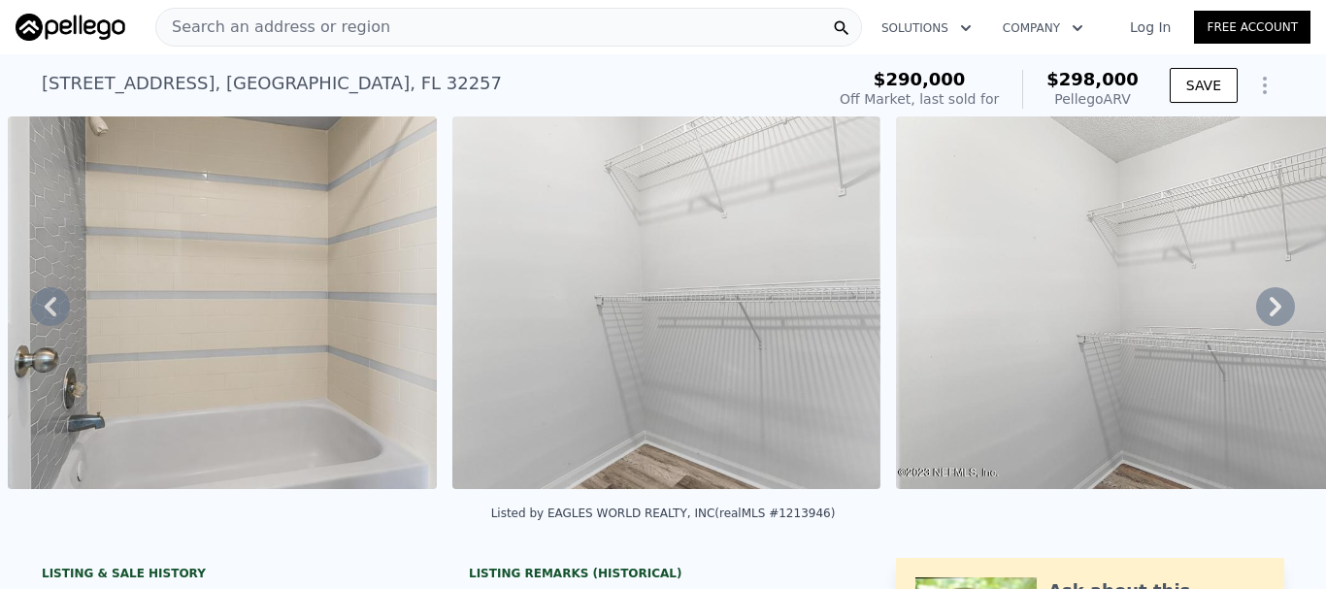
click at [1256, 314] on icon at bounding box center [1275, 306] width 39 height 39
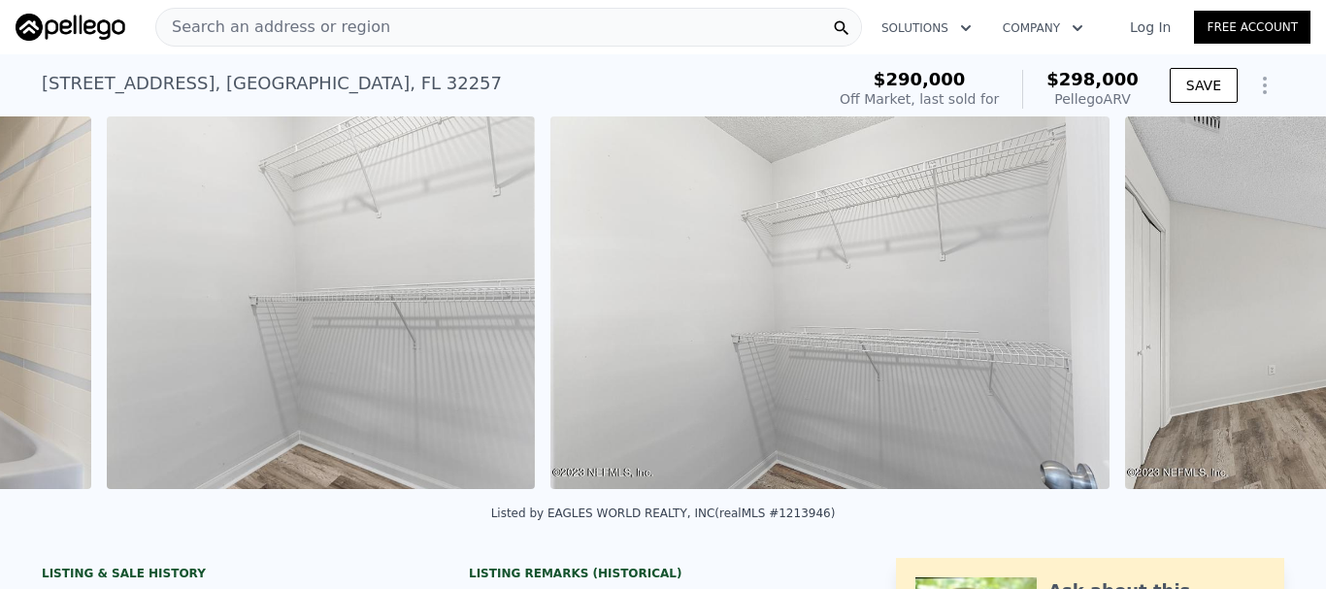
scroll to position [0, 17732]
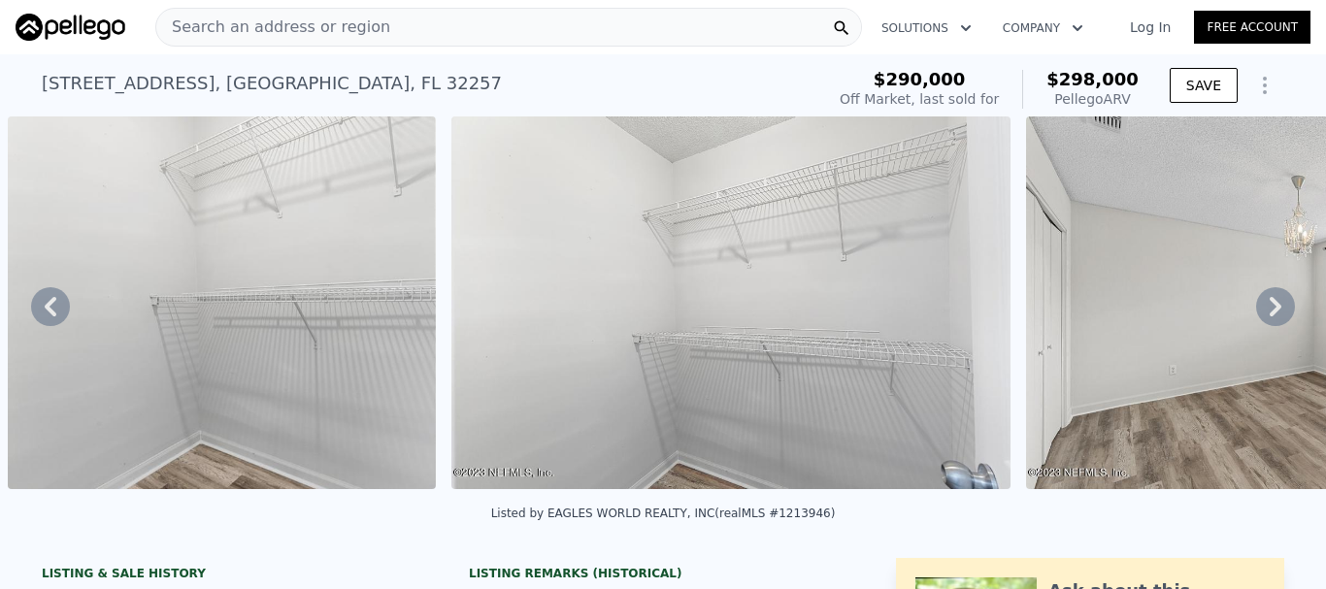
click at [1256, 314] on icon at bounding box center [1275, 306] width 39 height 39
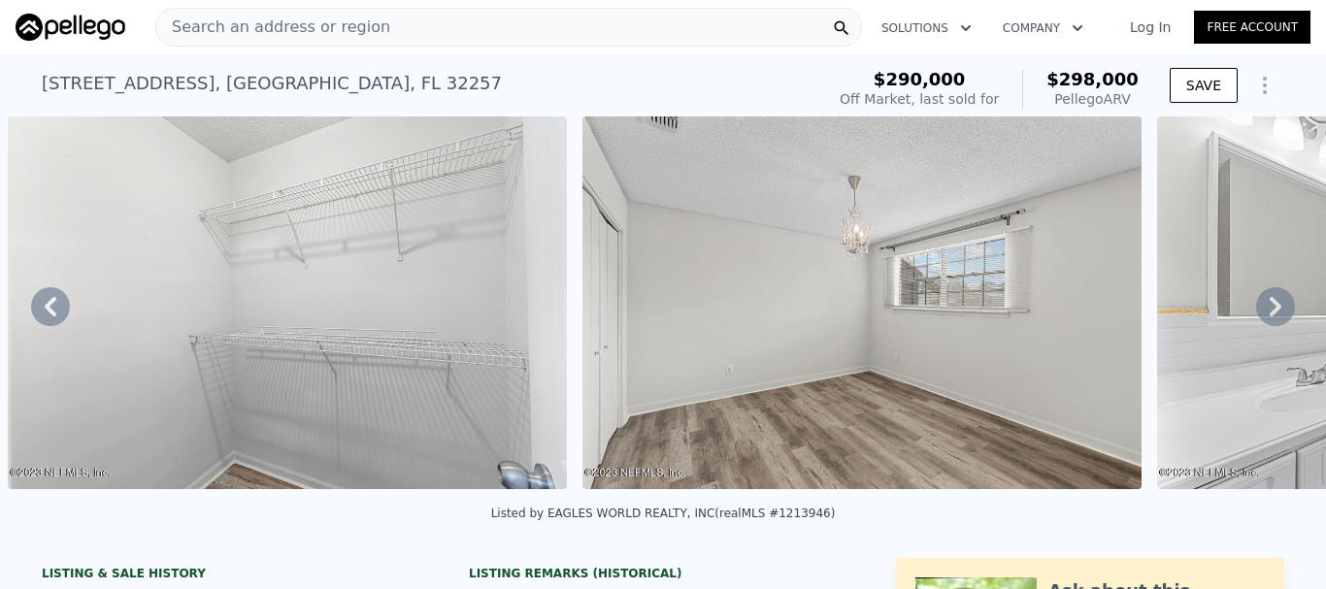
click at [1256, 314] on icon at bounding box center [1275, 306] width 39 height 39
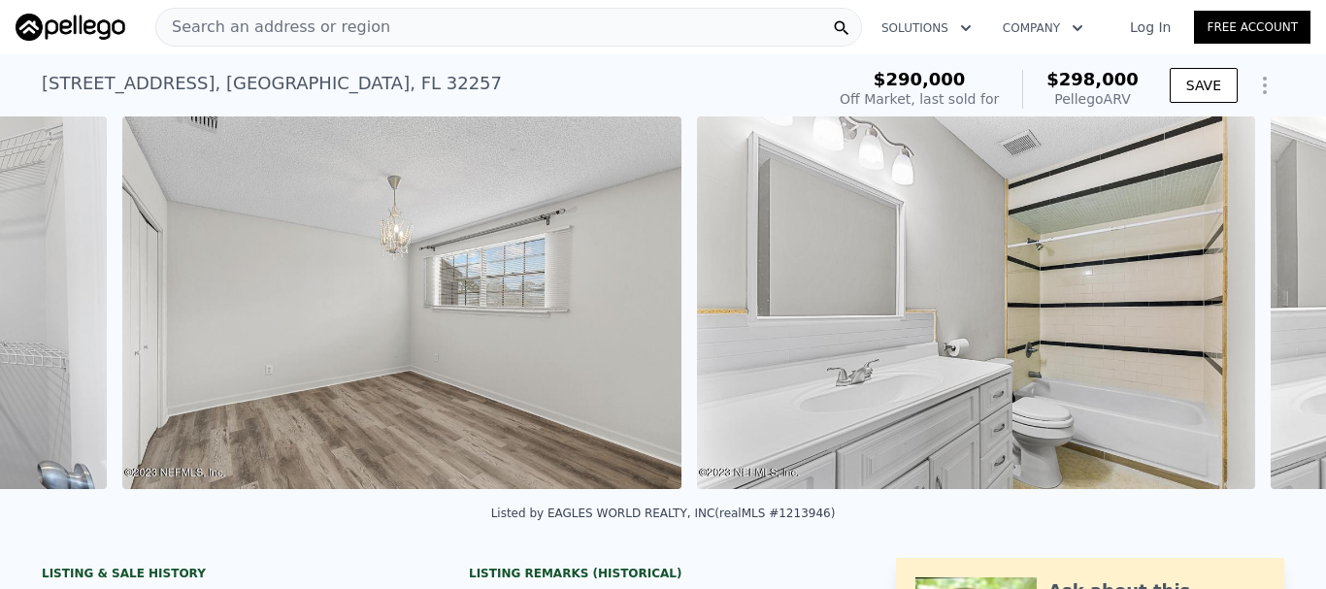
scroll to position [0, 18750]
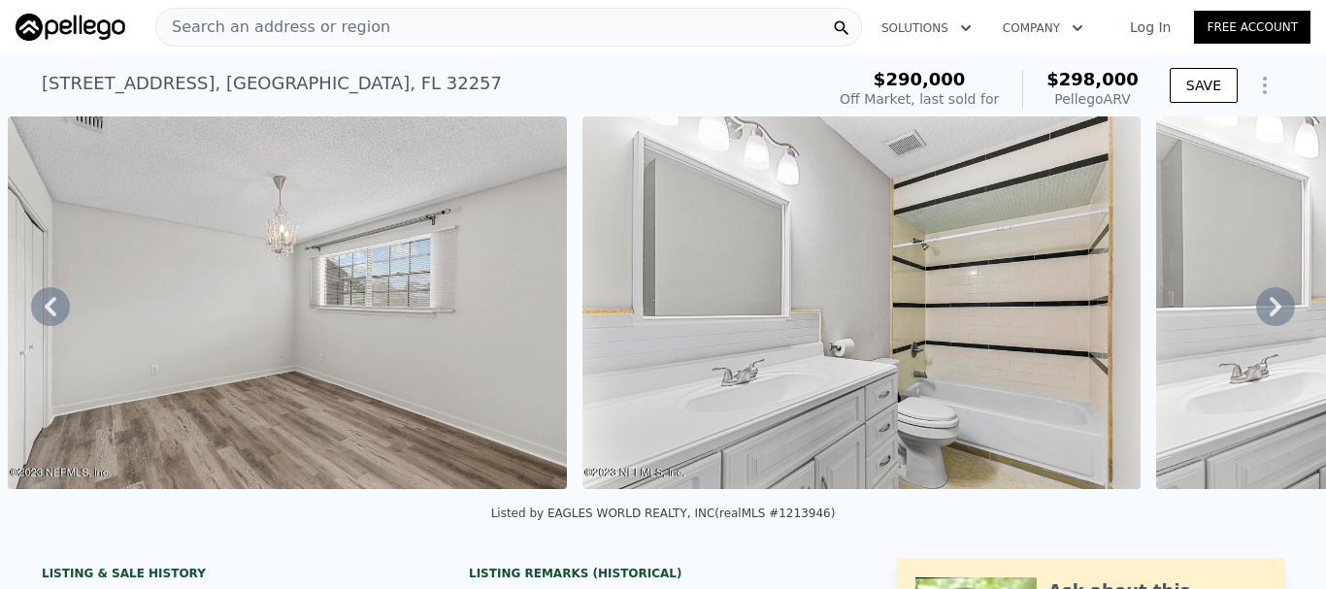
click at [1256, 314] on icon at bounding box center [1275, 306] width 39 height 39
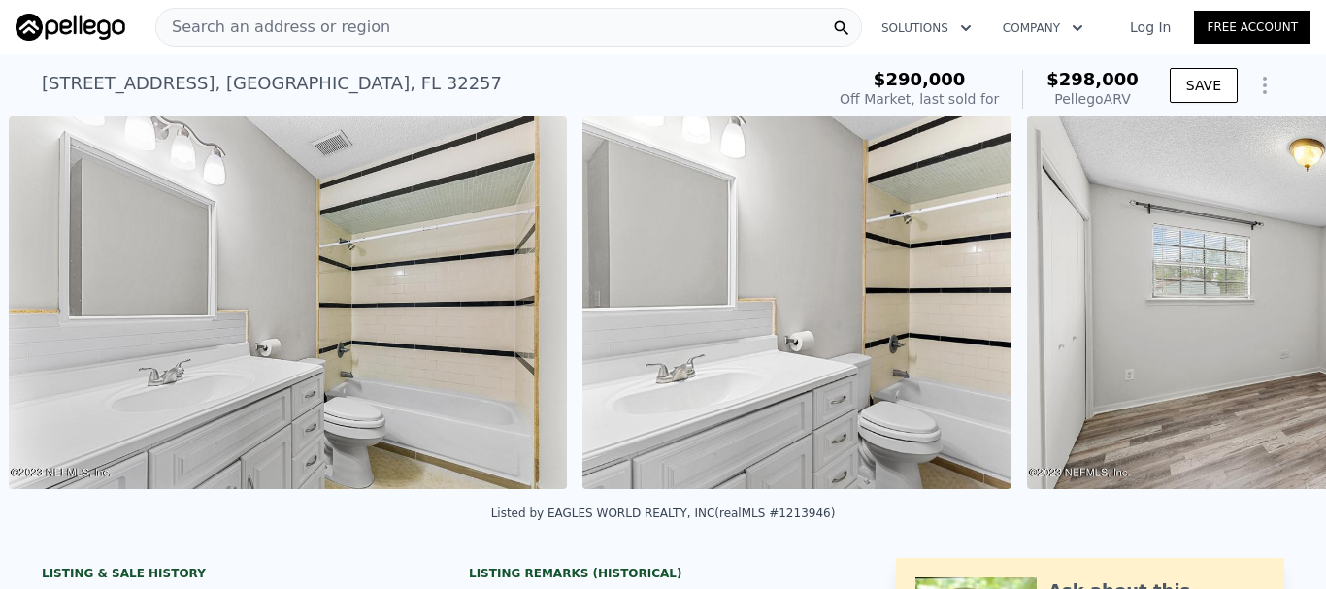
scroll to position [0, 19325]
click at [1256, 314] on icon at bounding box center [1275, 306] width 39 height 39
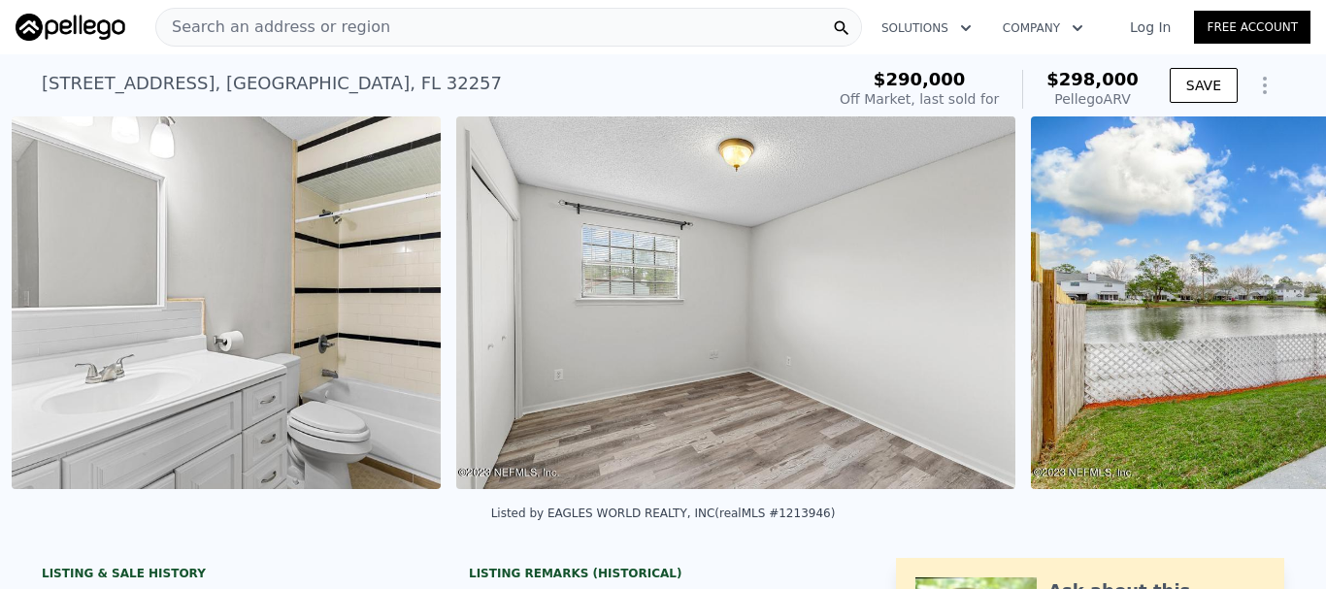
scroll to position [0, 19899]
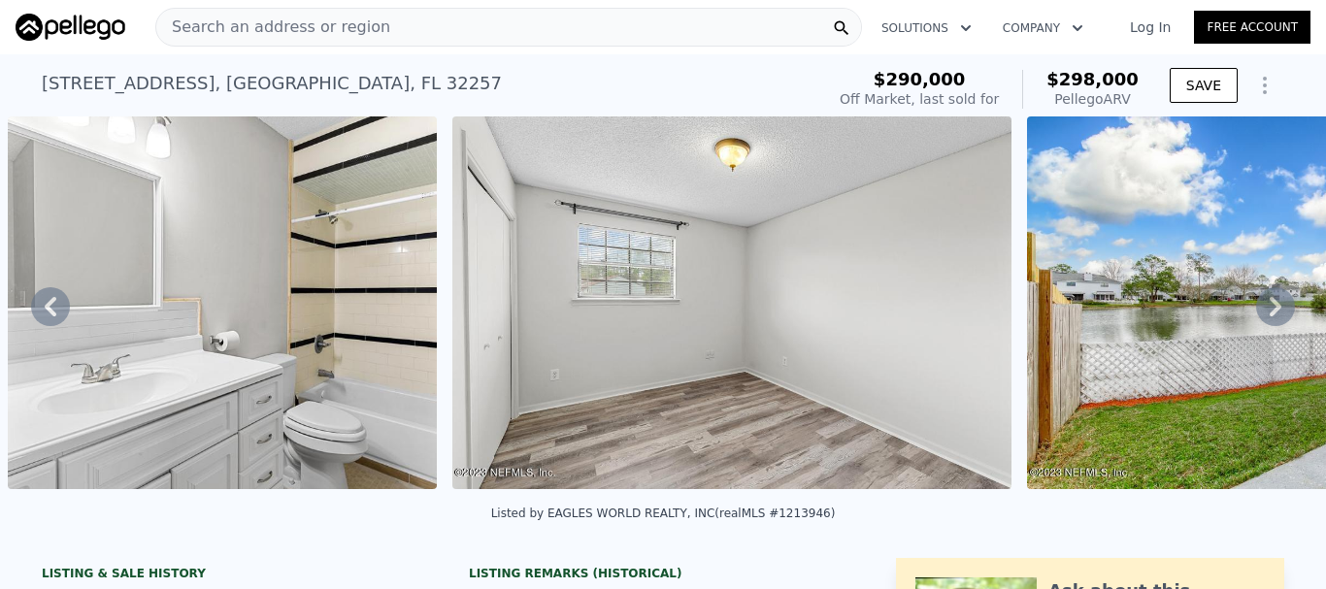
click at [1256, 314] on icon at bounding box center [1275, 306] width 39 height 39
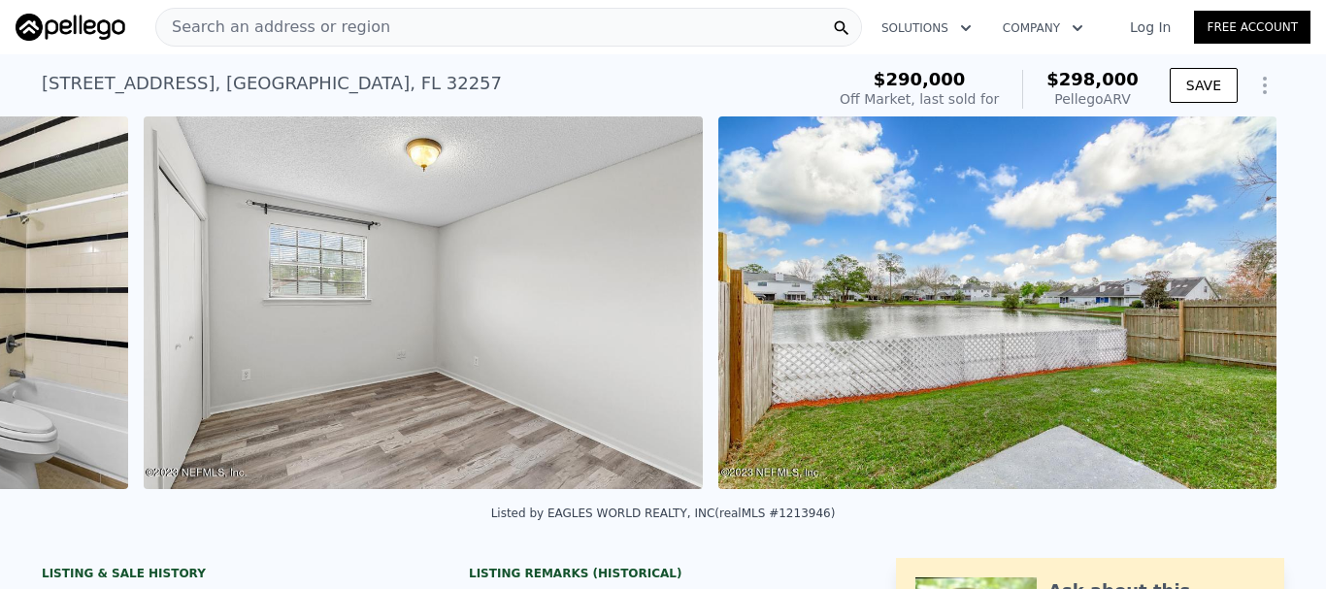
scroll to position [0, 20344]
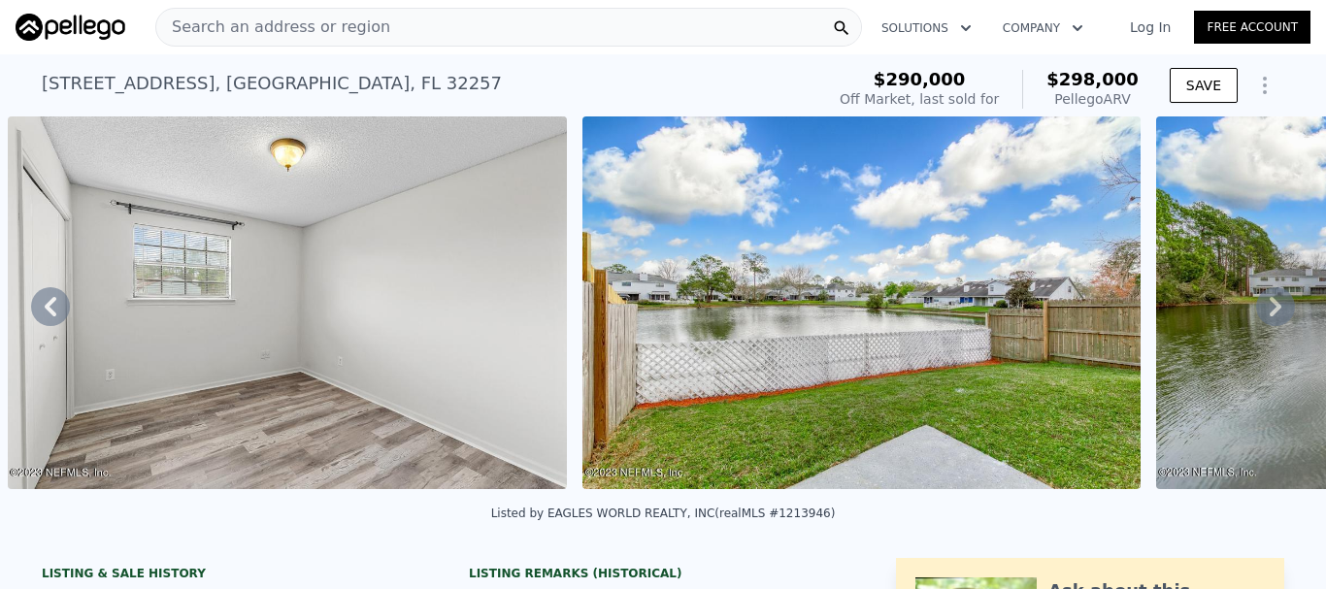
click at [1256, 314] on icon at bounding box center [1275, 306] width 39 height 39
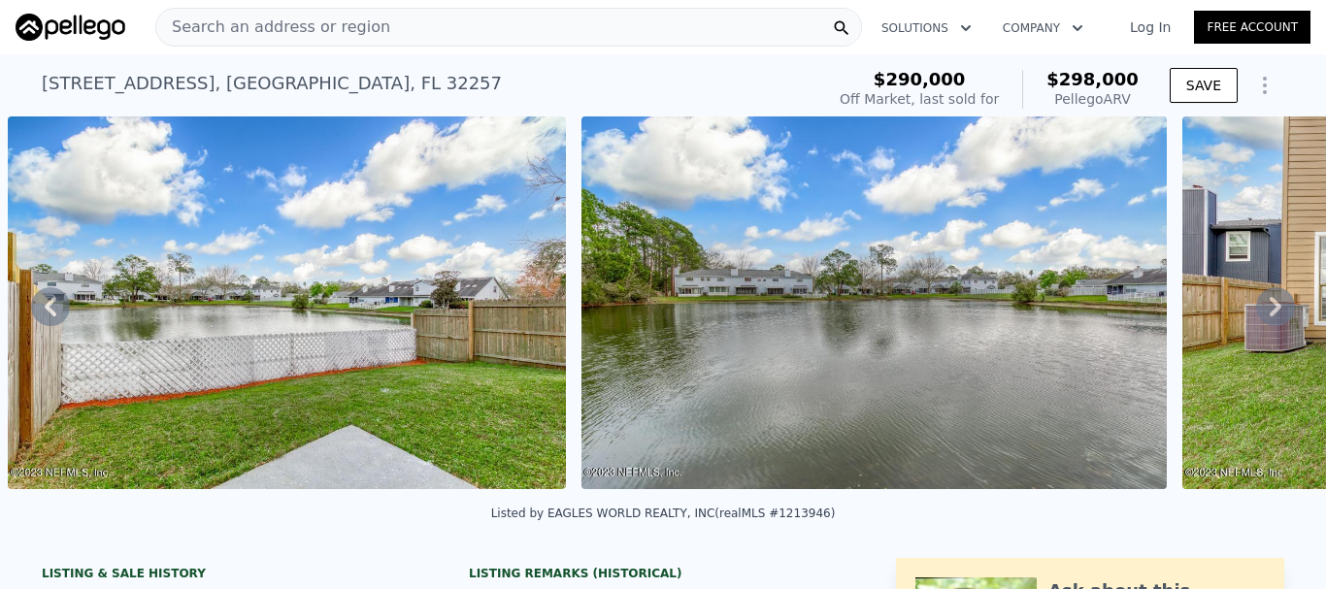
click at [1256, 314] on icon at bounding box center [1275, 306] width 39 height 39
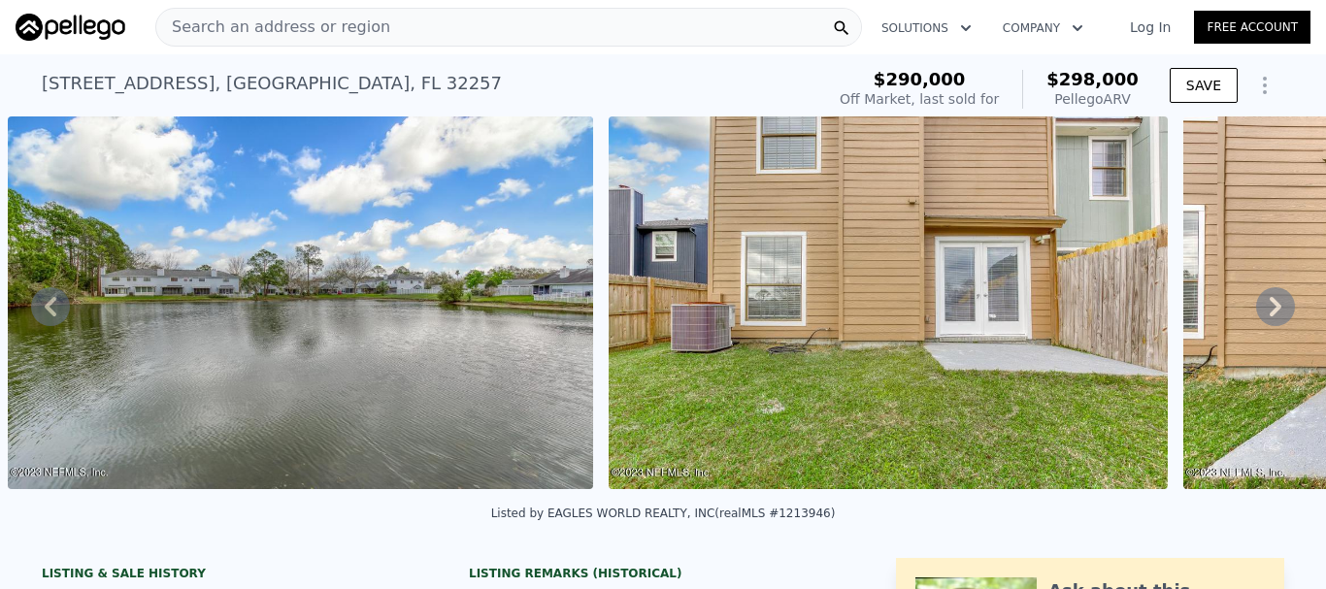
click at [1256, 314] on icon at bounding box center [1275, 306] width 39 height 39
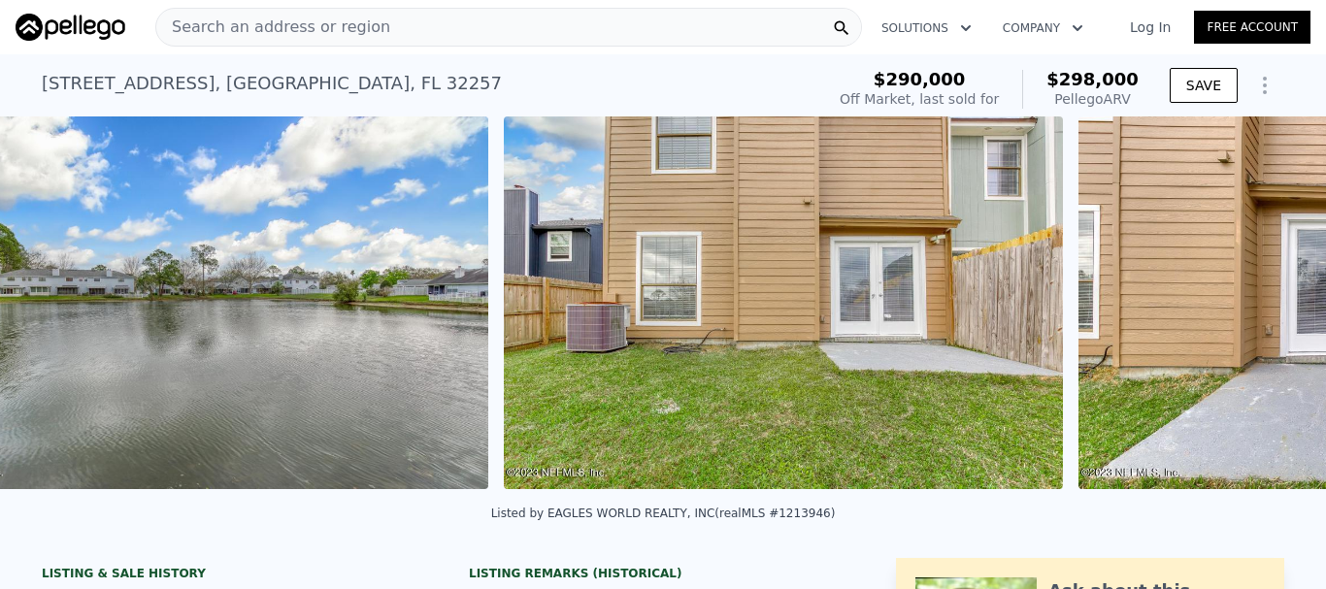
scroll to position [0, 22093]
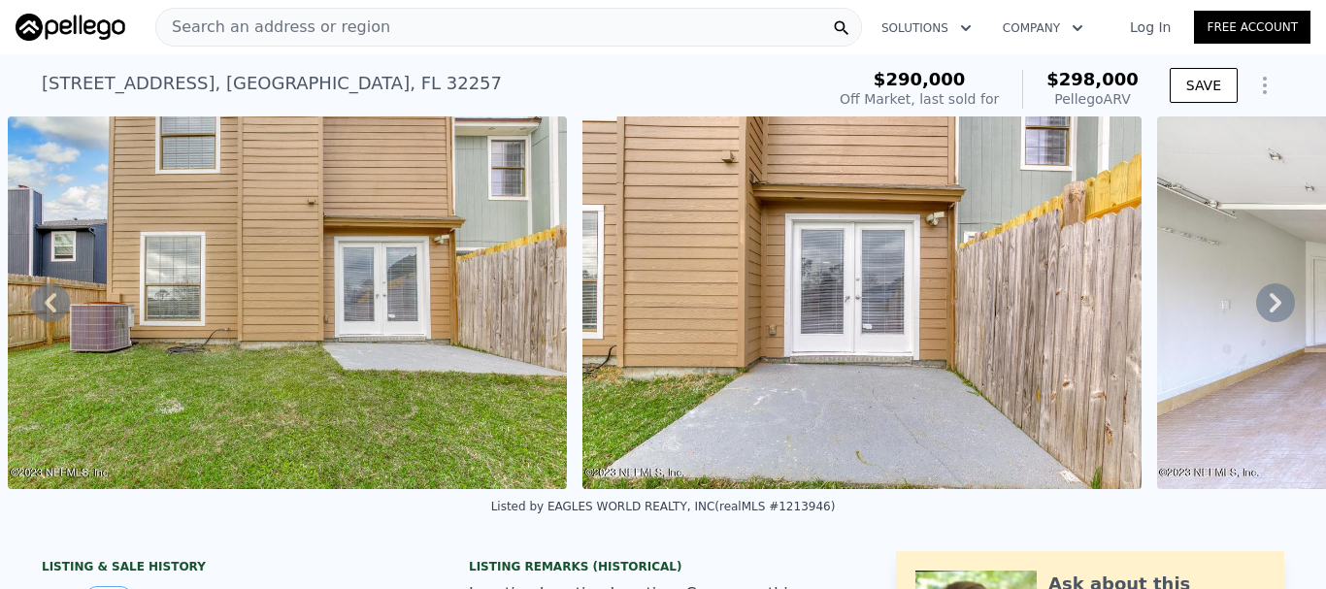
click at [1256, 314] on icon at bounding box center [1275, 302] width 39 height 39
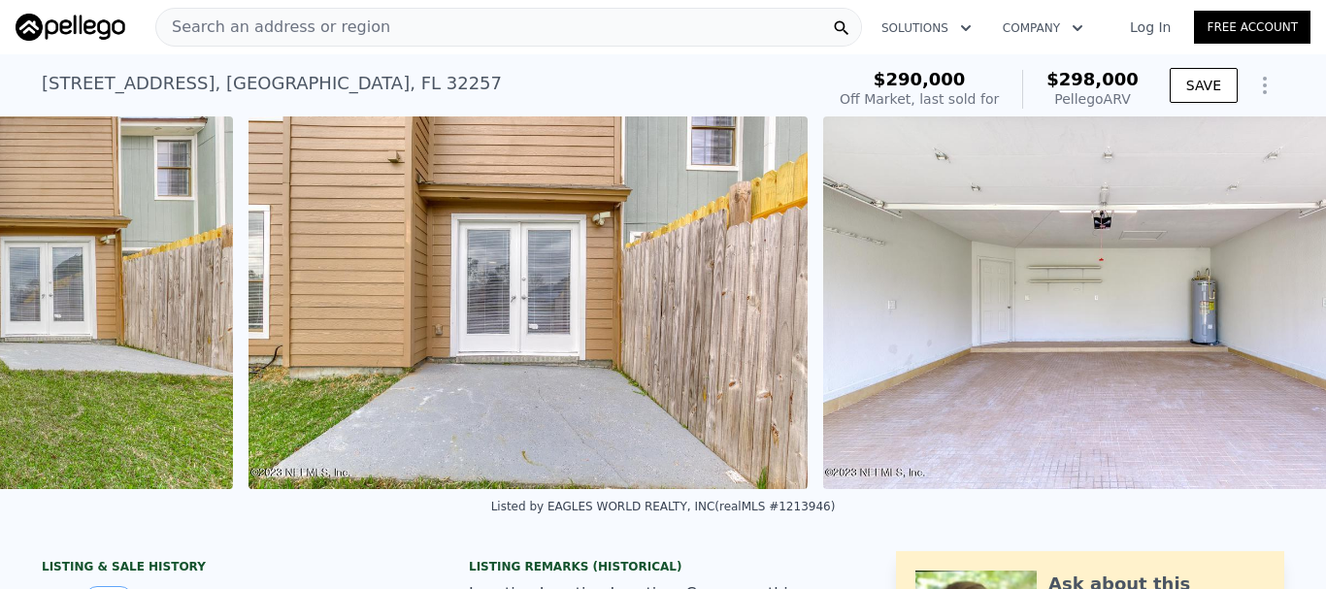
scroll to position [0, 22506]
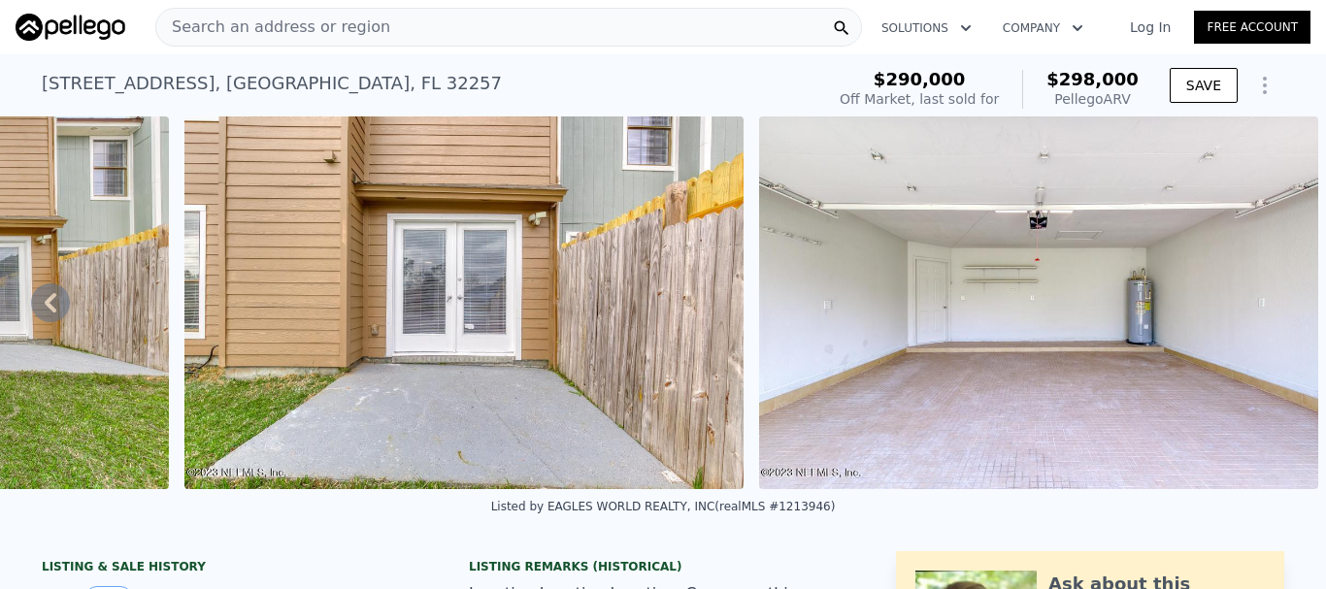
click at [1253, 314] on img at bounding box center [1038, 303] width 559 height 373
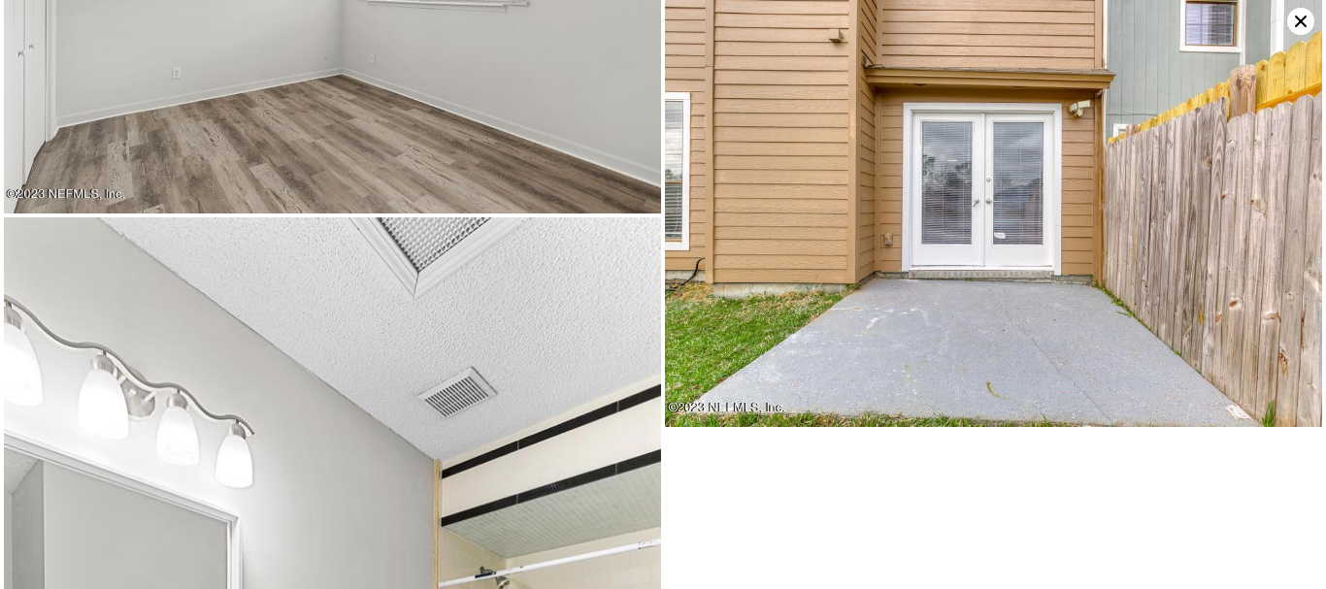
scroll to position [10756, 0]
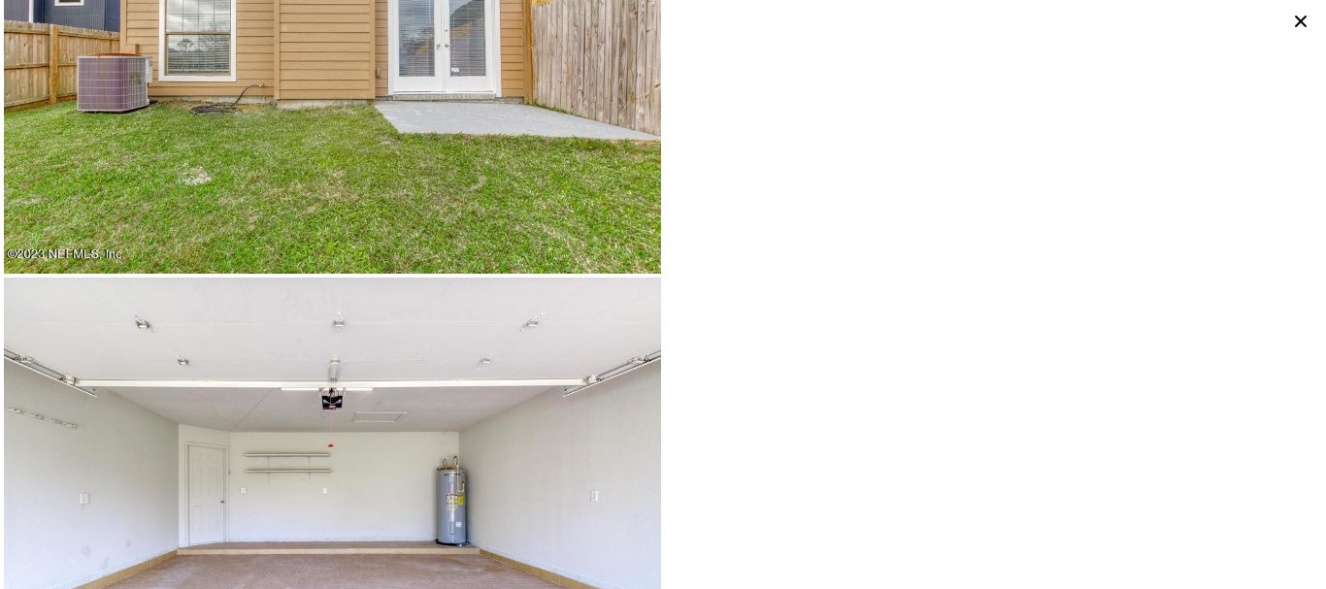
click at [1299, 21] on icon at bounding box center [1300, 21] width 27 height 27
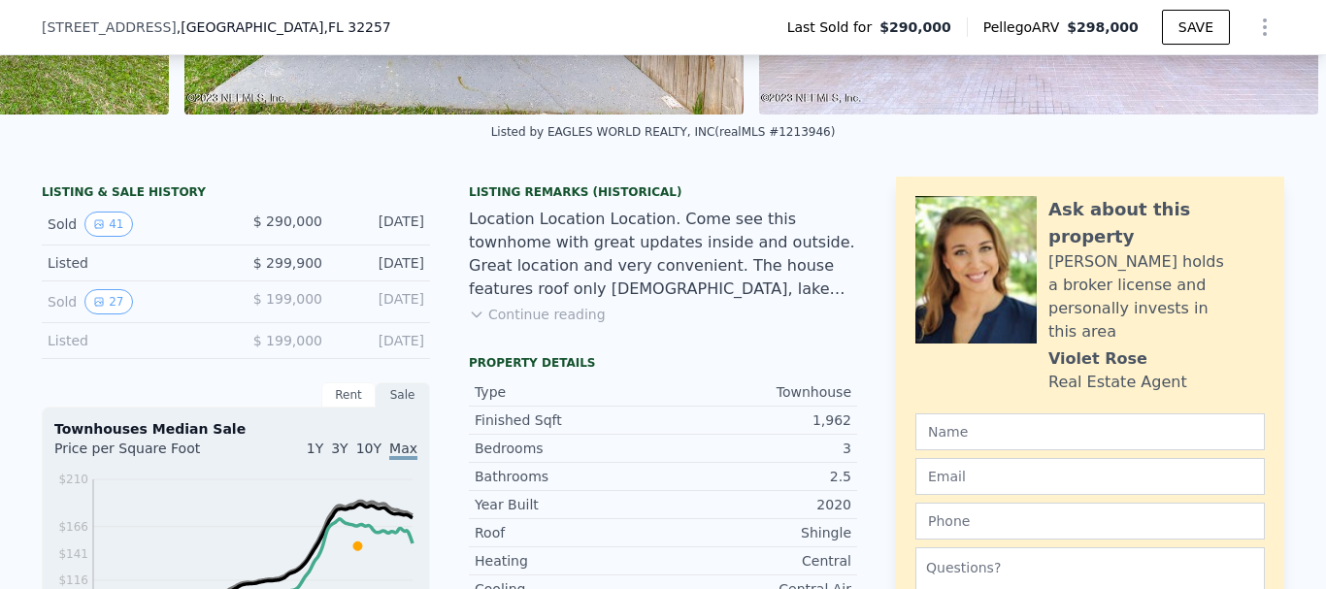
scroll to position [357, 0]
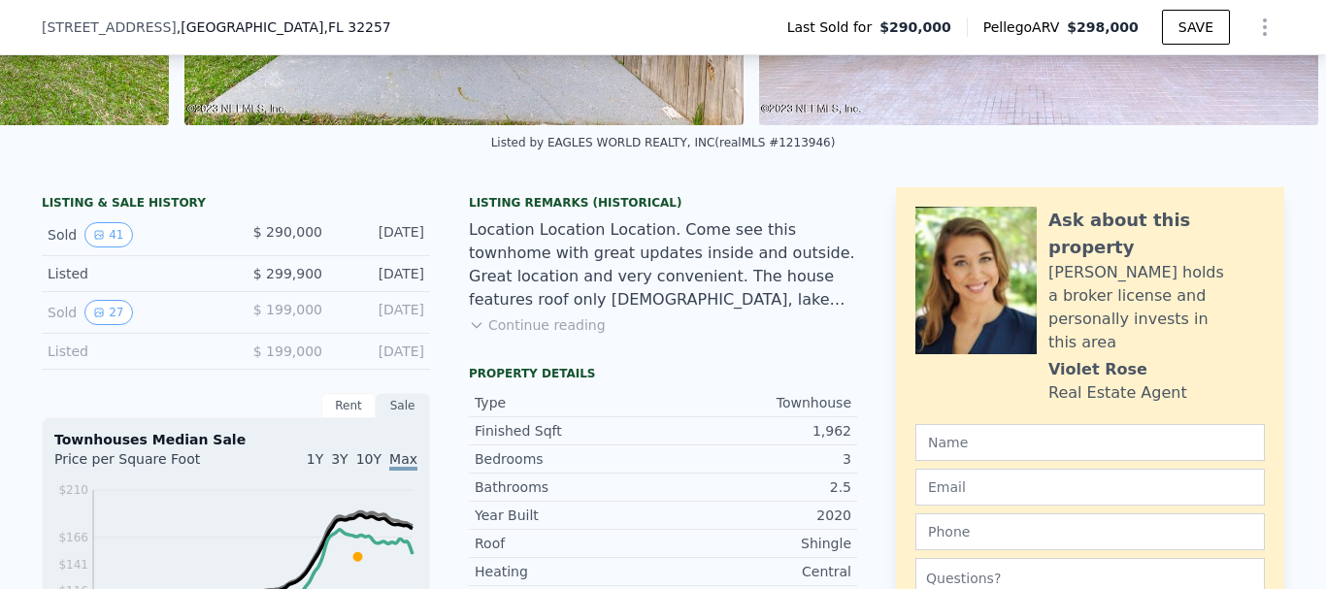
click at [524, 335] on button "Continue reading" at bounding box center [537, 325] width 137 height 19
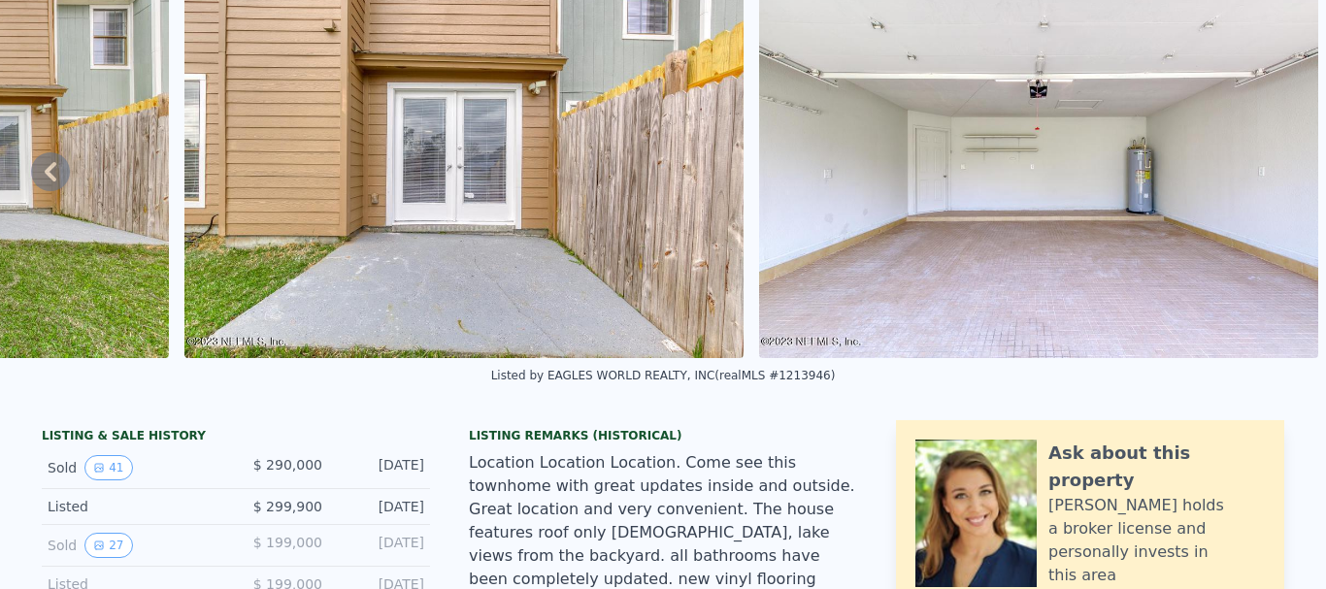
scroll to position [0, 0]
